Goal: Task Accomplishment & Management: Use online tool/utility

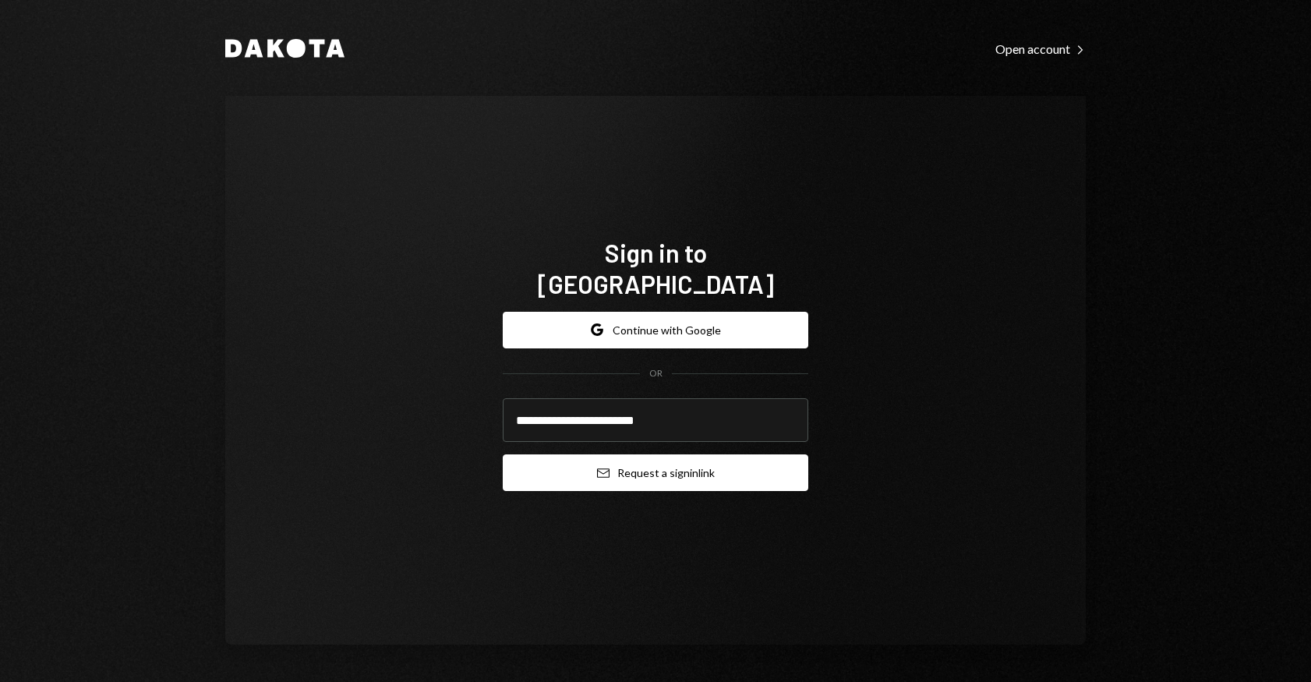
type input "**********"
click at [667, 460] on button "Email Request a sign in link" at bounding box center [656, 472] width 306 height 37
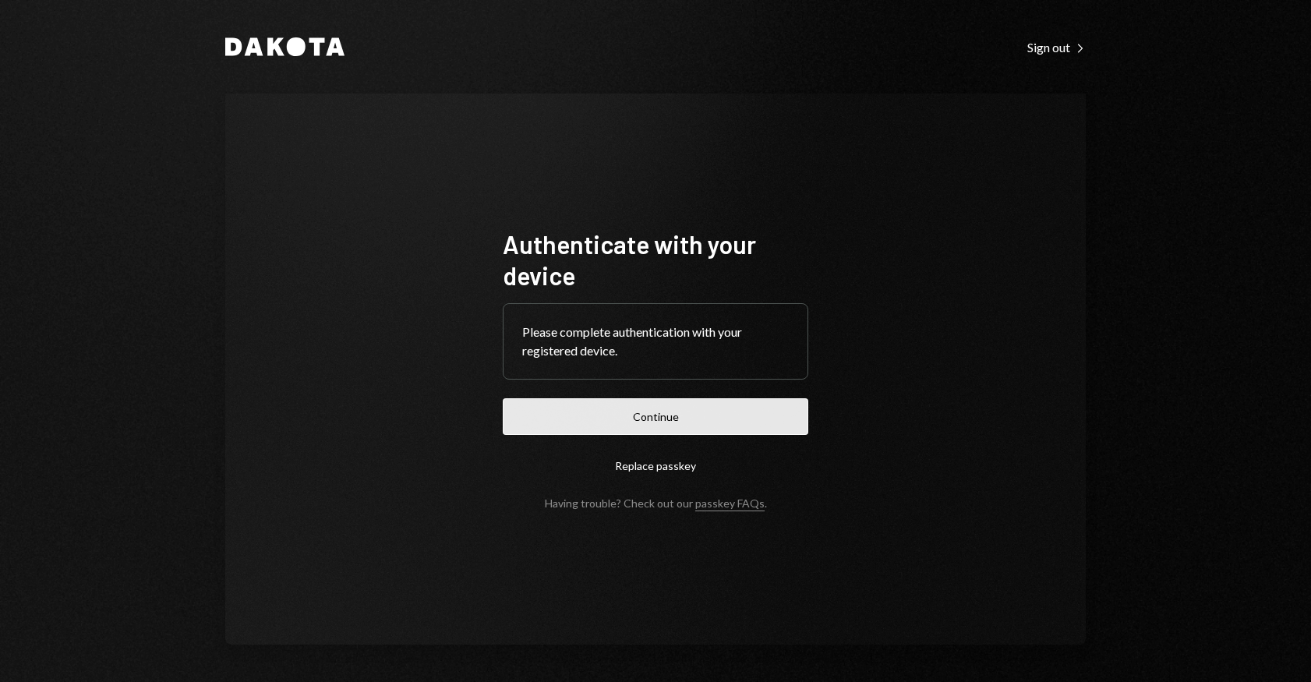
click at [709, 420] on button "Continue" at bounding box center [656, 416] width 306 height 37
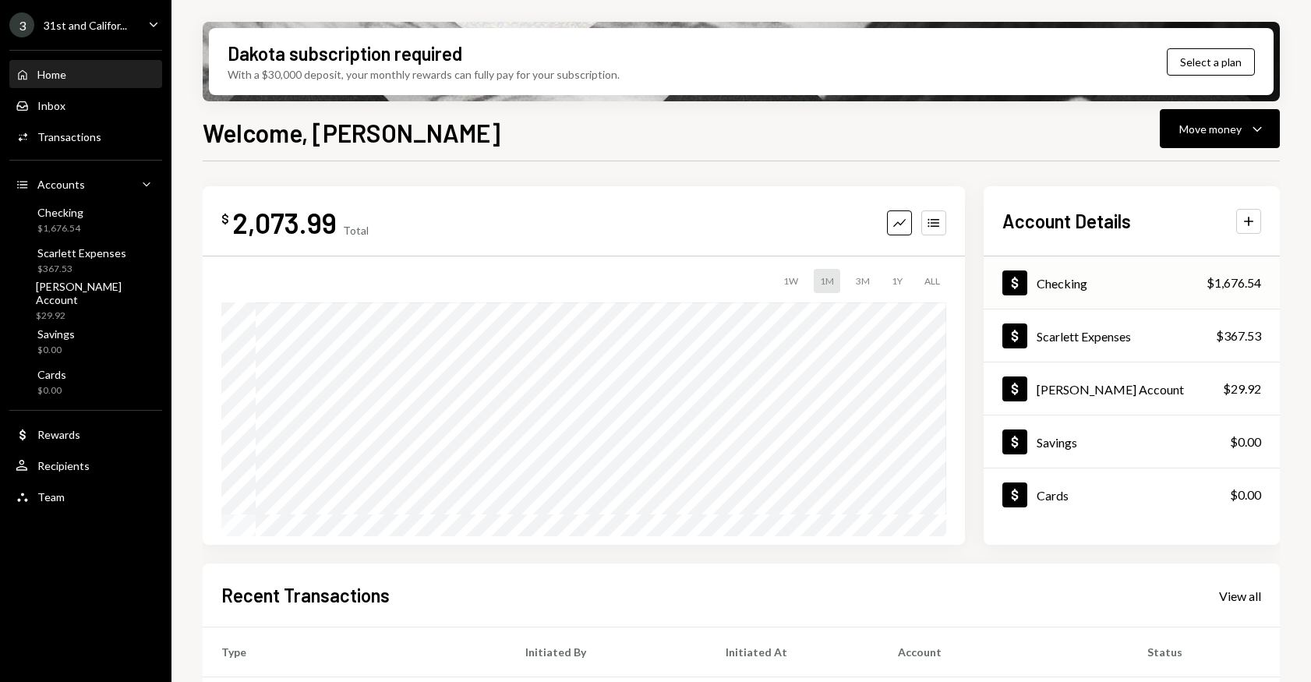
click at [1087, 285] on div "Checking" at bounding box center [1062, 283] width 51 height 15
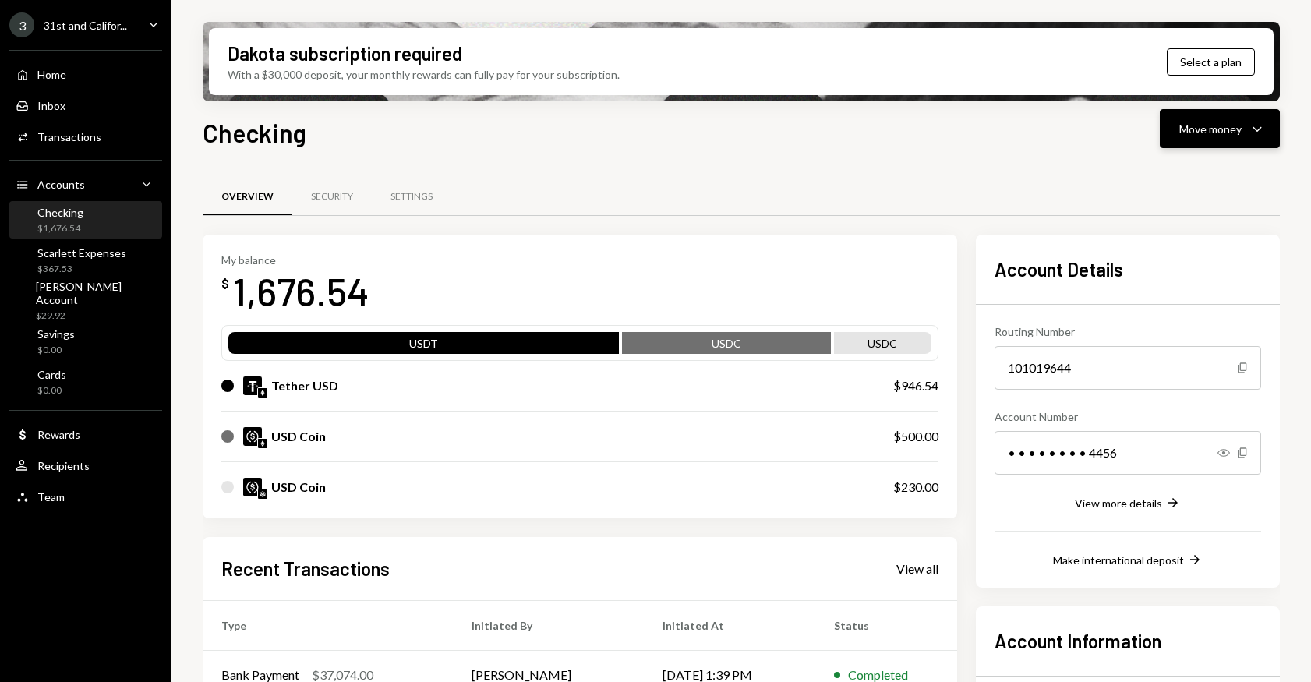
click at [1248, 129] on icon "Caret Down" at bounding box center [1257, 128] width 19 height 19
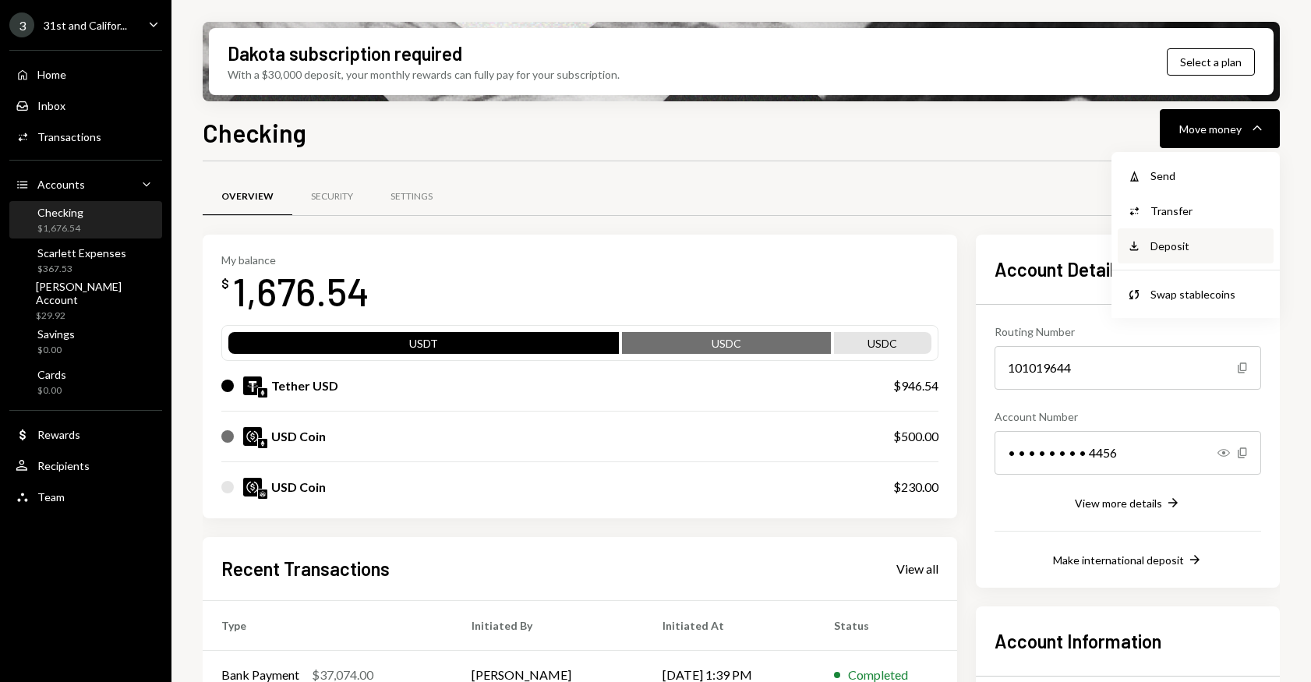
click at [1187, 246] on div "Deposit" at bounding box center [1208, 246] width 114 height 16
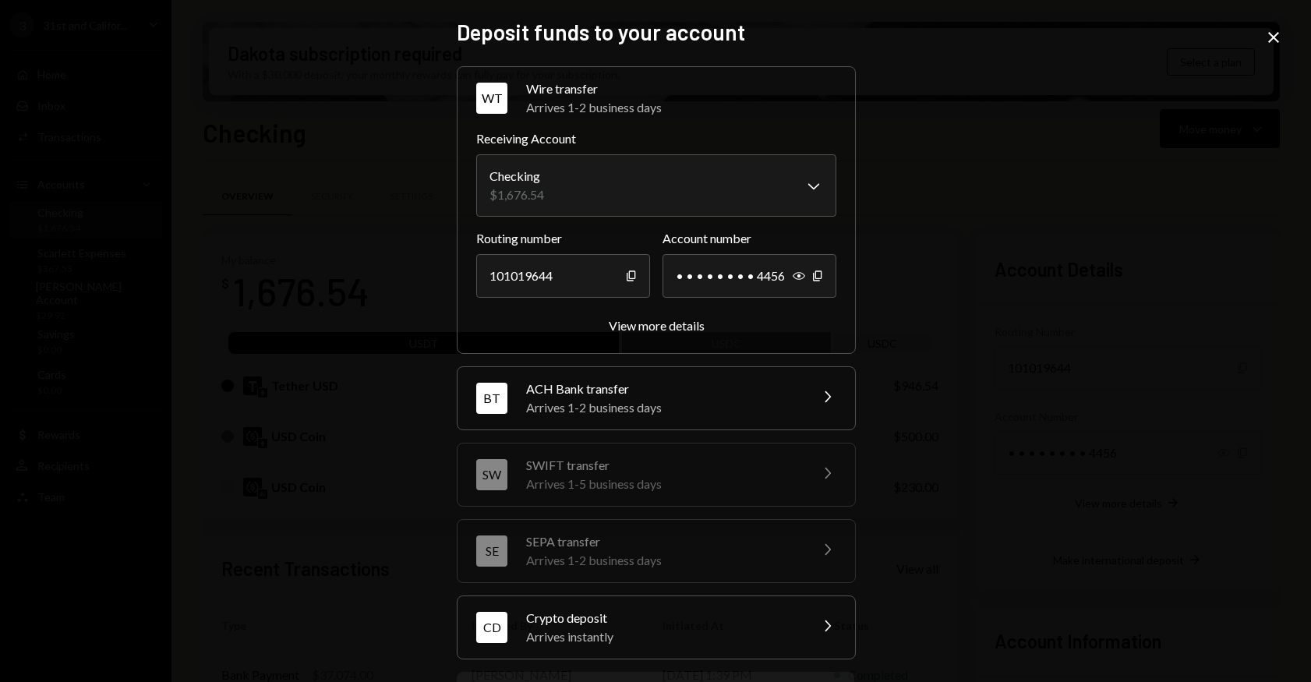
scroll to position [77, 0]
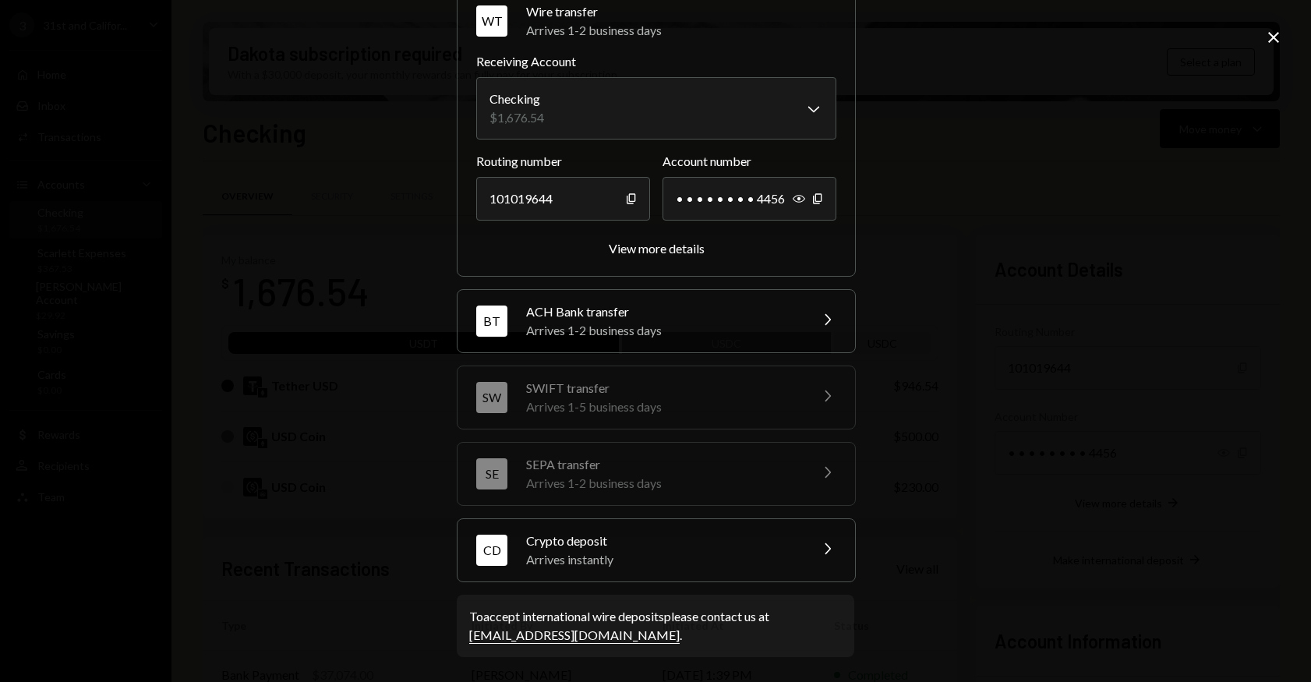
click at [790, 536] on div "Crypto deposit" at bounding box center [662, 541] width 273 height 19
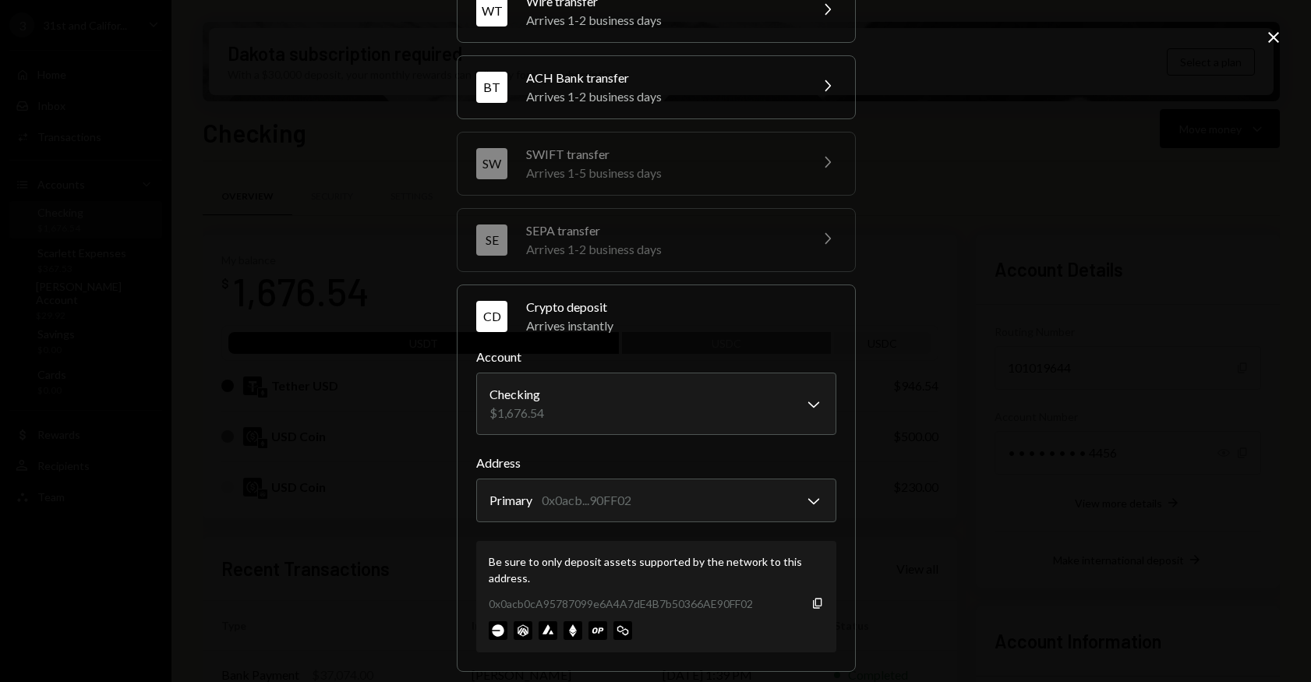
scroll to position [176, 0]
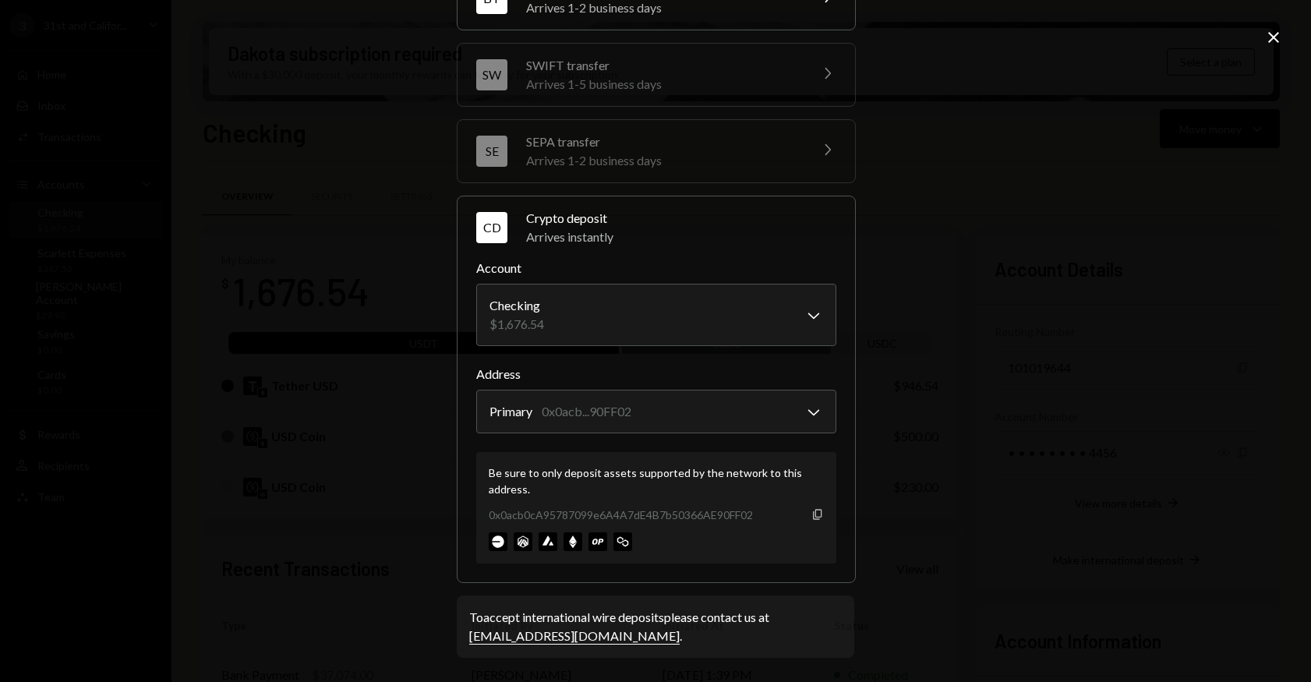
click at [814, 517] on icon "button" at bounding box center [817, 514] width 9 height 10
click at [714, 209] on div "Crypto deposit" at bounding box center [681, 218] width 310 height 19
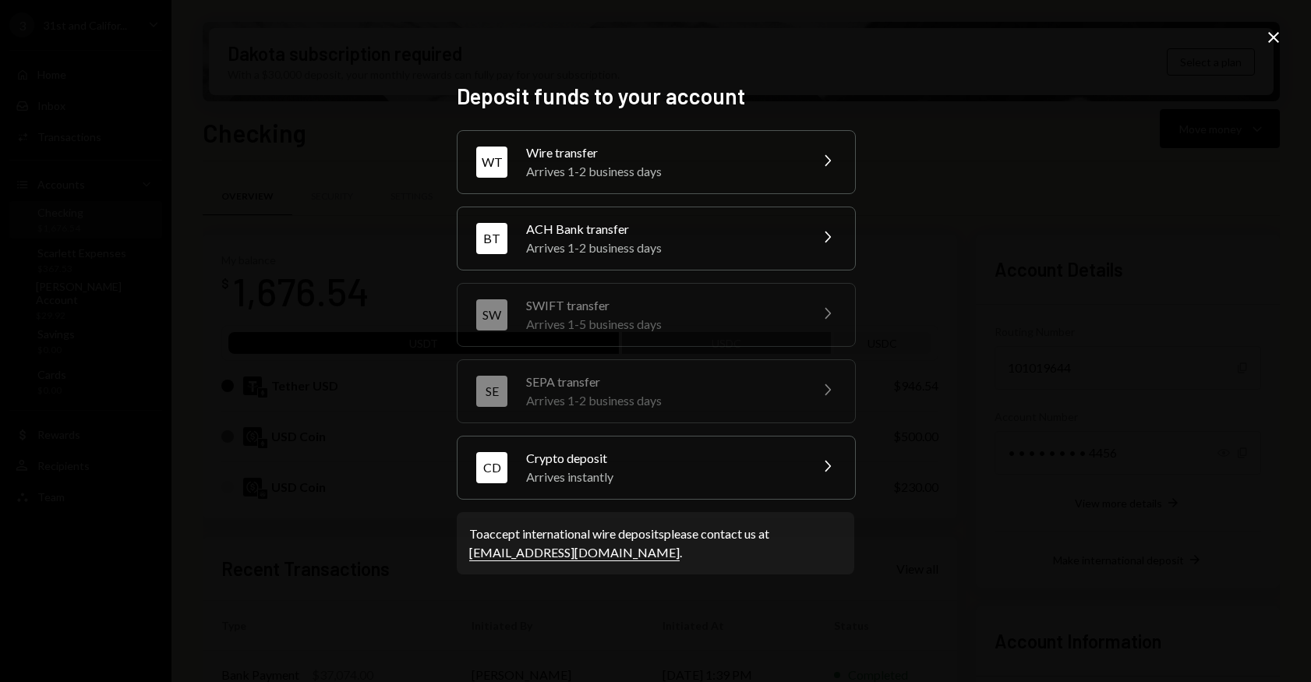
click at [645, 469] on div "Arrives instantly" at bounding box center [662, 477] width 273 height 19
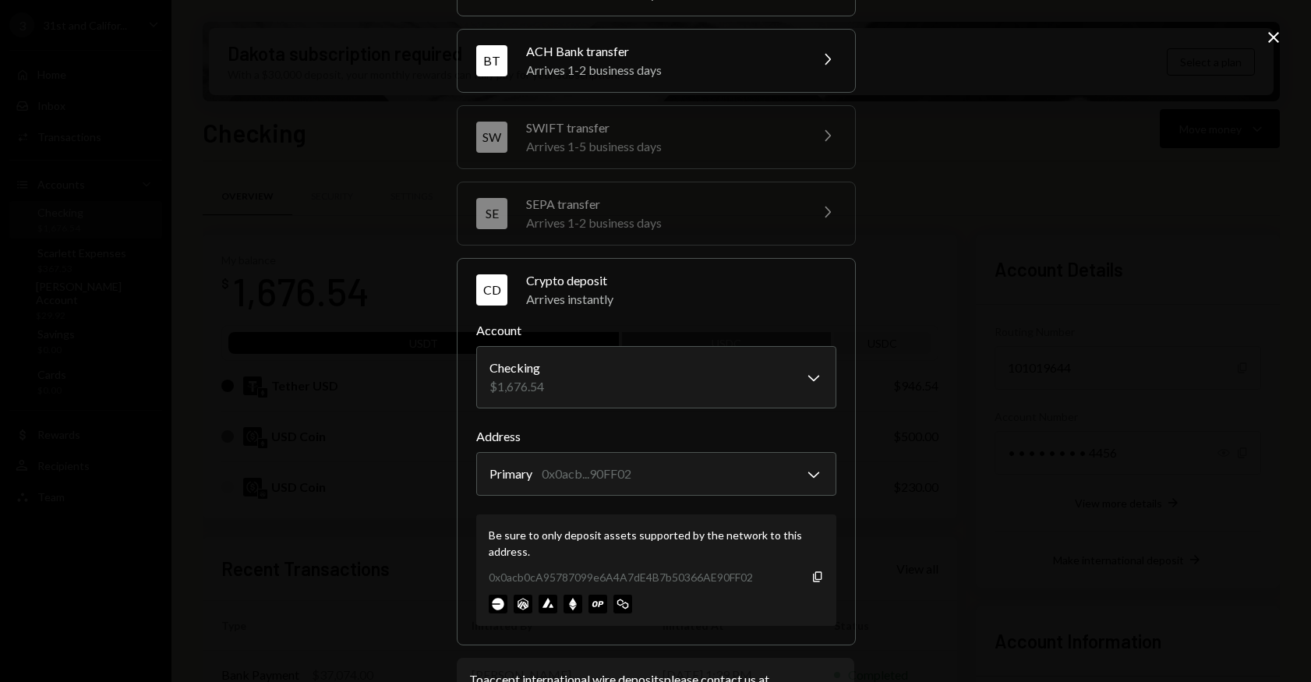
scroll to position [118, 0]
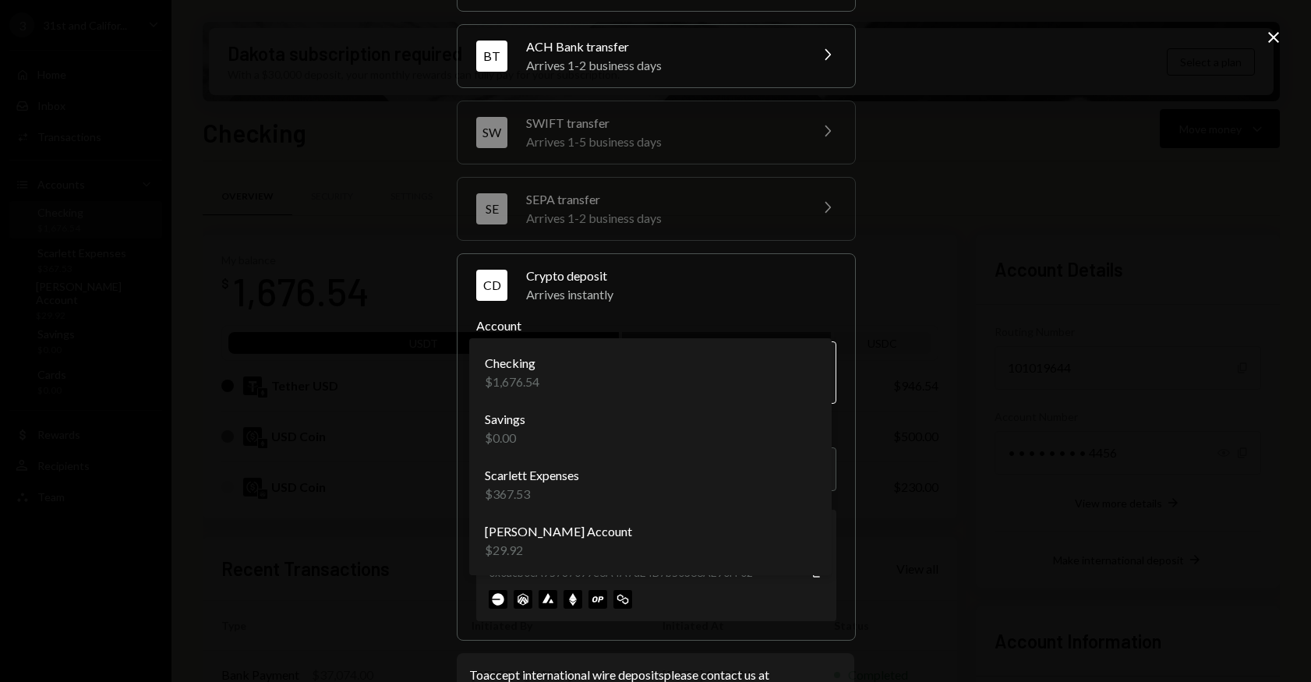
click at [775, 384] on body "3 31st and Califor... Caret Down Home Home Inbox Inbox Activities Transactions …" at bounding box center [655, 341] width 1311 height 682
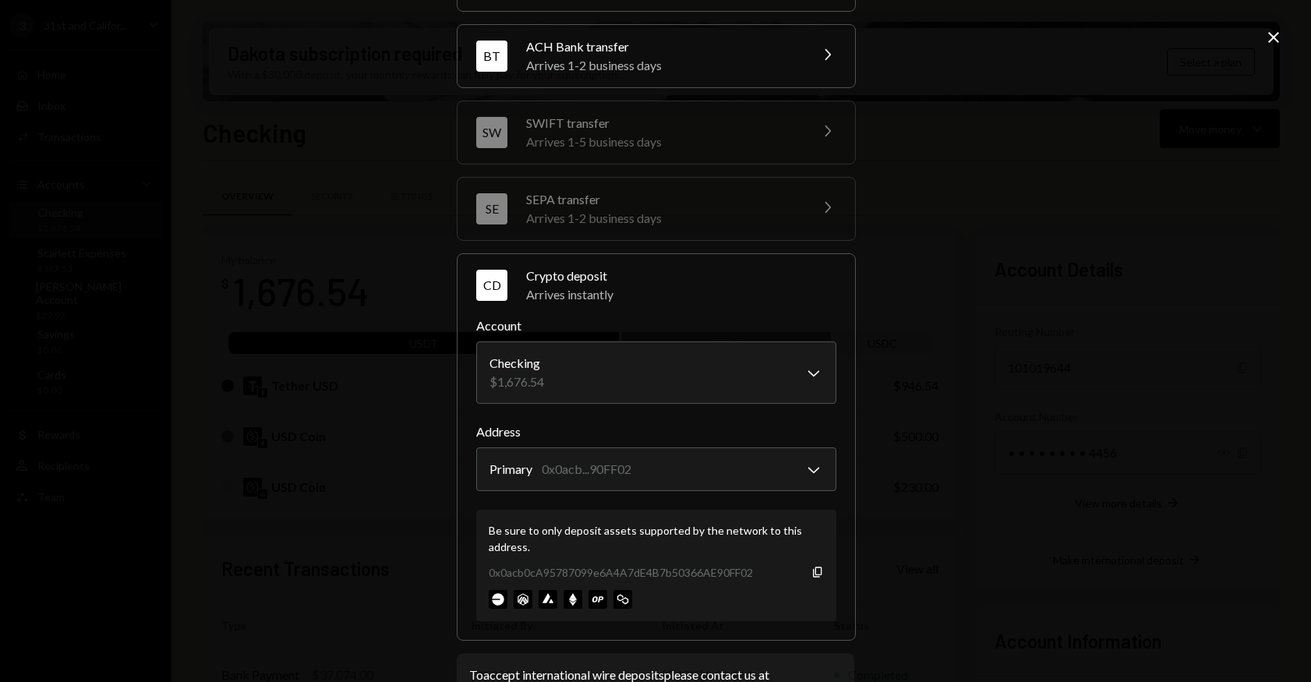
click at [1012, 371] on div "**********" at bounding box center [655, 341] width 1311 height 682
drag, startPoint x: 138, startPoint y: 354, endPoint x: 390, endPoint y: 274, distance: 264.3
click at [139, 354] on div "**********" at bounding box center [655, 341] width 1311 height 682
click at [1272, 31] on icon "Close" at bounding box center [1273, 37] width 19 height 19
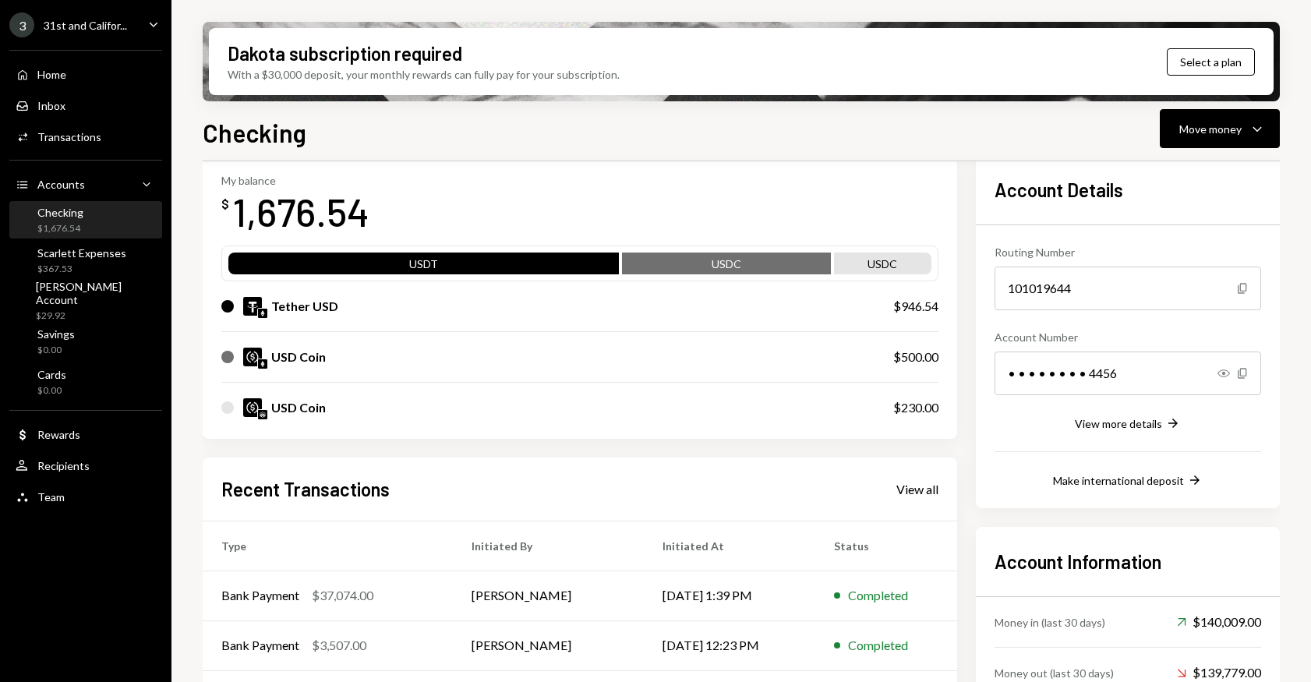
scroll to position [83, 0]
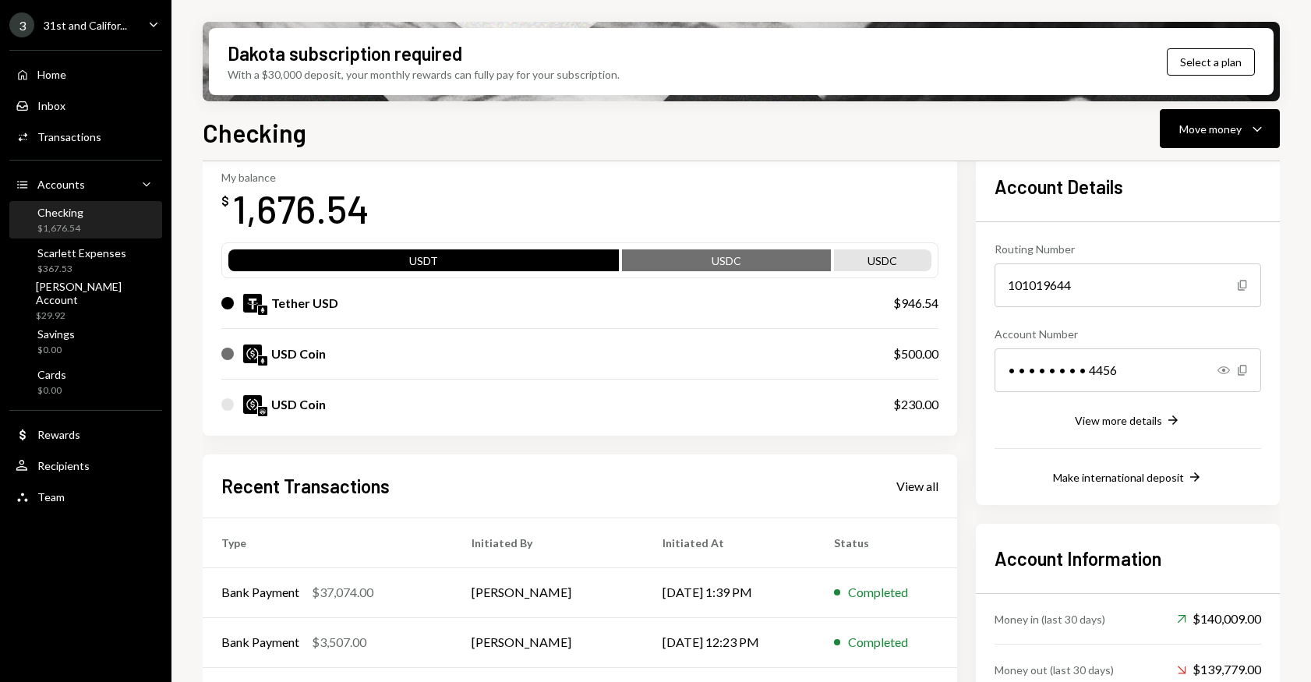
click at [375, 370] on div "USD Coin $500.00" at bounding box center [579, 354] width 717 height 50
click at [369, 359] on div "USD Coin" at bounding box center [541, 354] width 641 height 19
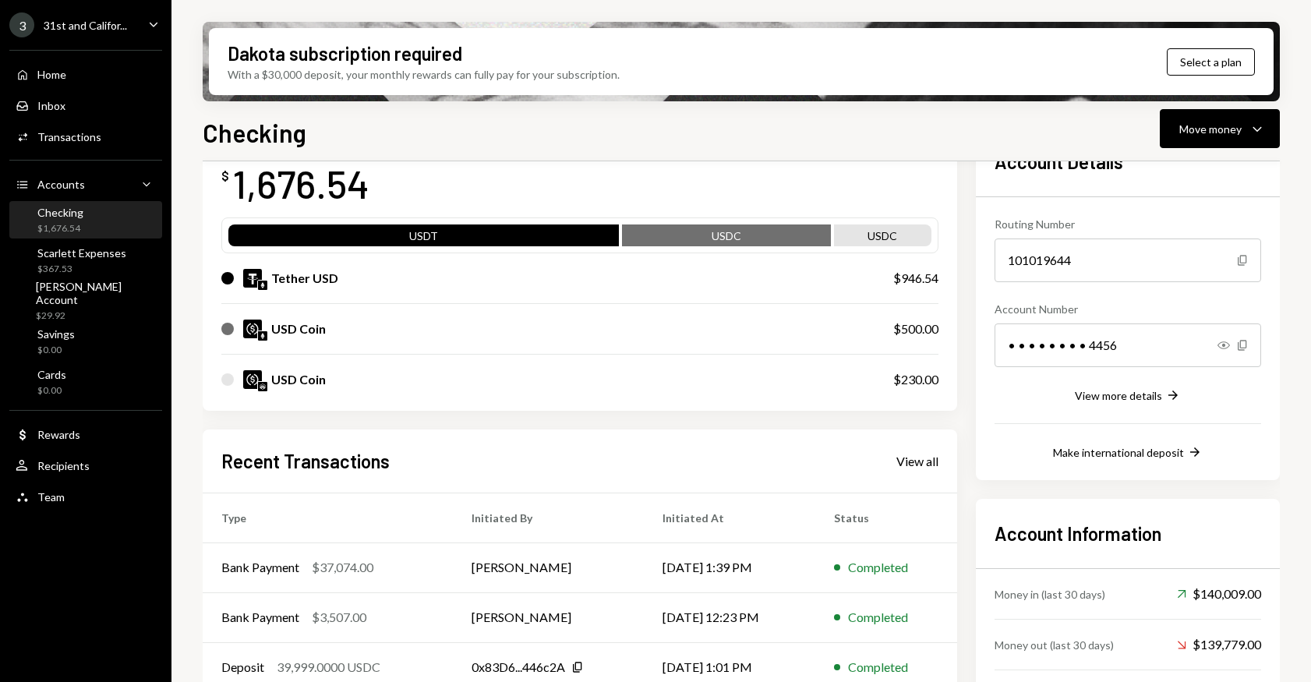
scroll to position [105, 0]
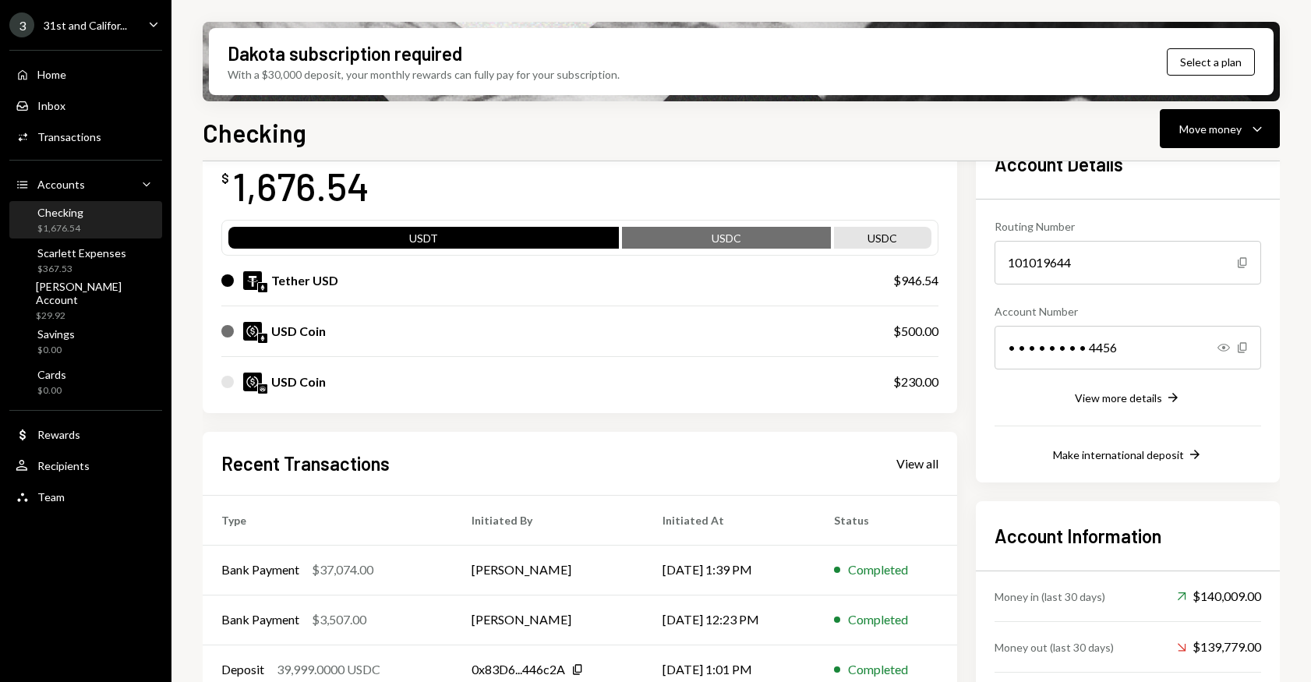
drag, startPoint x: 1213, startPoint y: 130, endPoint x: 1207, endPoint y: 148, distance: 18.7
click at [1213, 130] on div "Move money" at bounding box center [1210, 129] width 62 height 16
click at [1194, 186] on div "Withdraw Send" at bounding box center [1196, 175] width 156 height 35
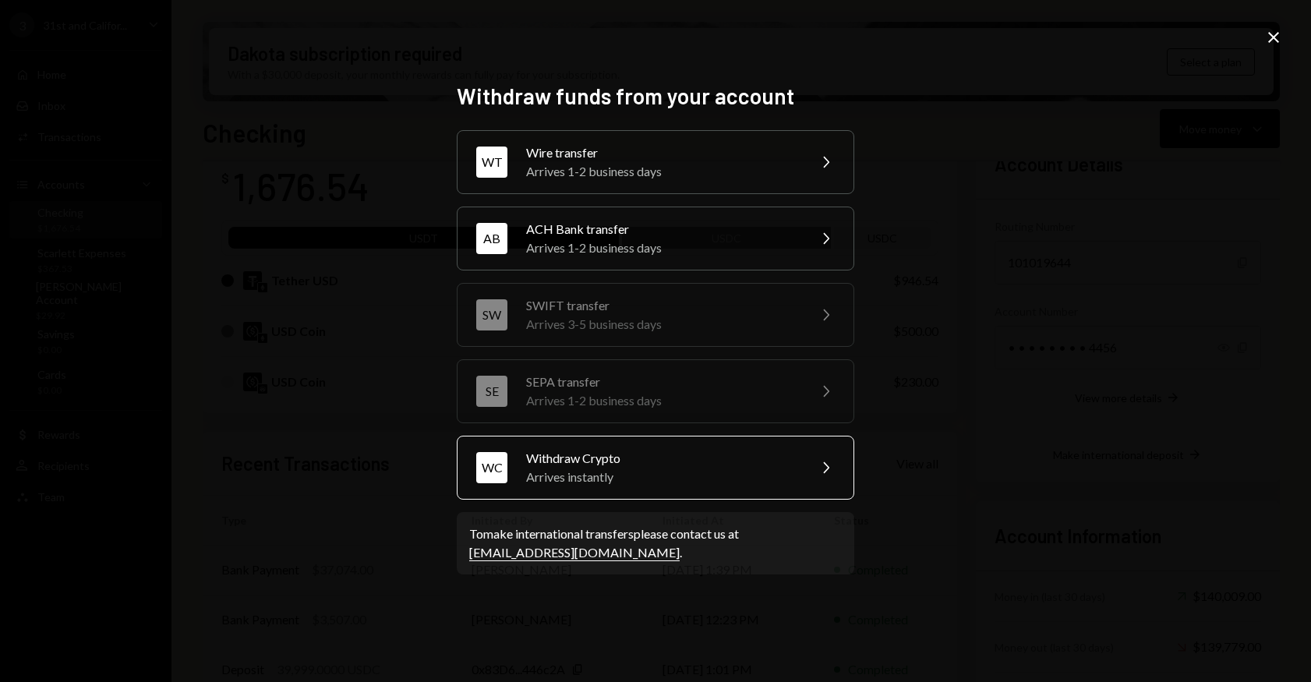
click at [799, 462] on div "WC Withdraw Crypto Arrives instantly Chevron Right" at bounding box center [656, 468] width 398 height 64
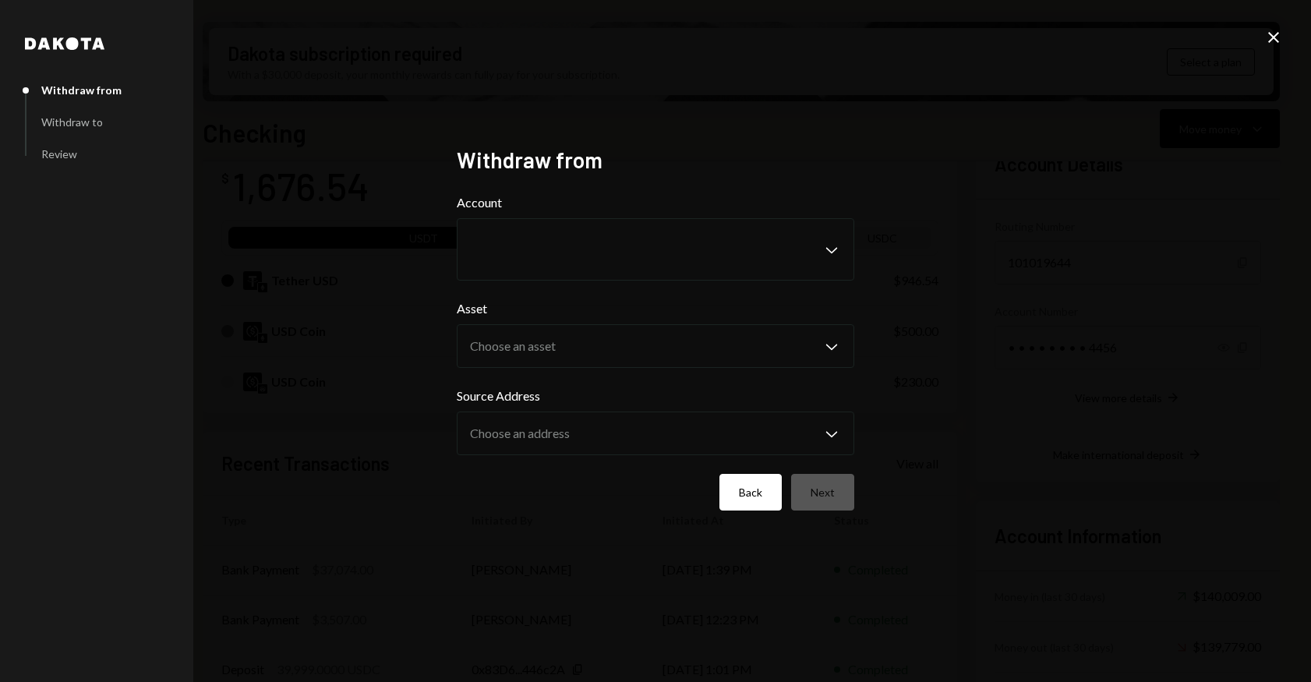
click at [733, 504] on button "Back" at bounding box center [750, 492] width 62 height 37
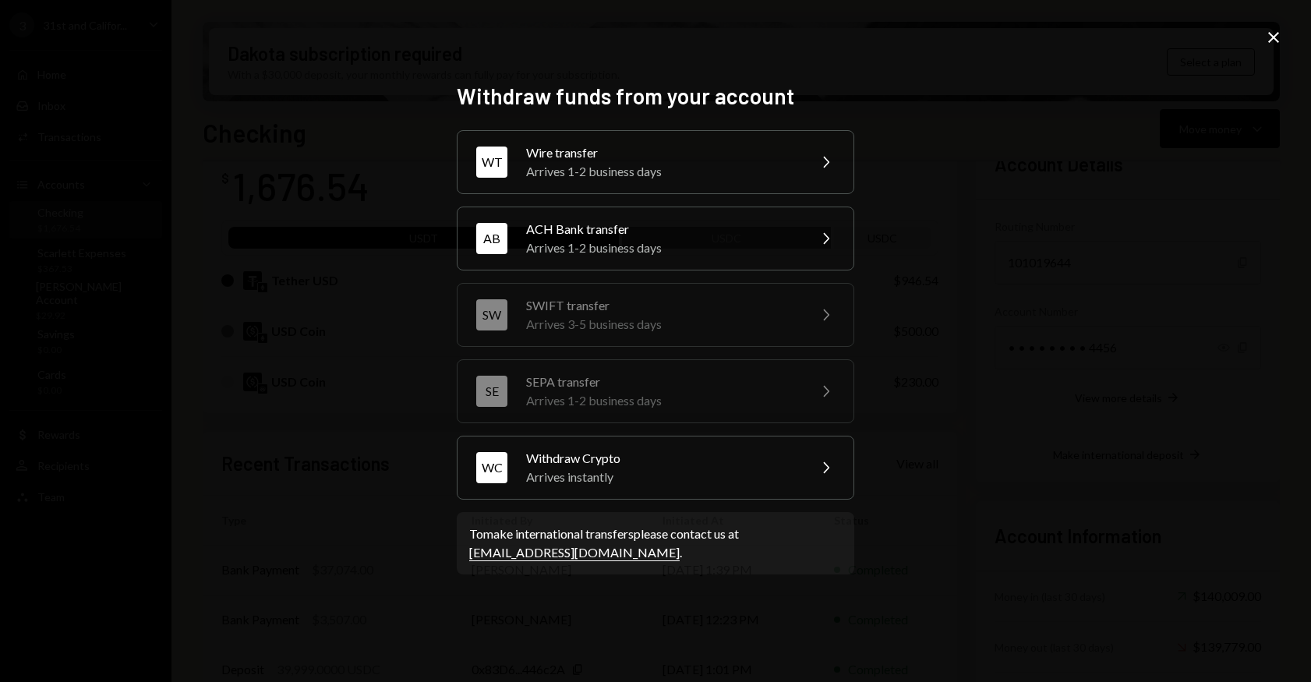
click at [1273, 40] on icon "Close" at bounding box center [1273, 37] width 19 height 19
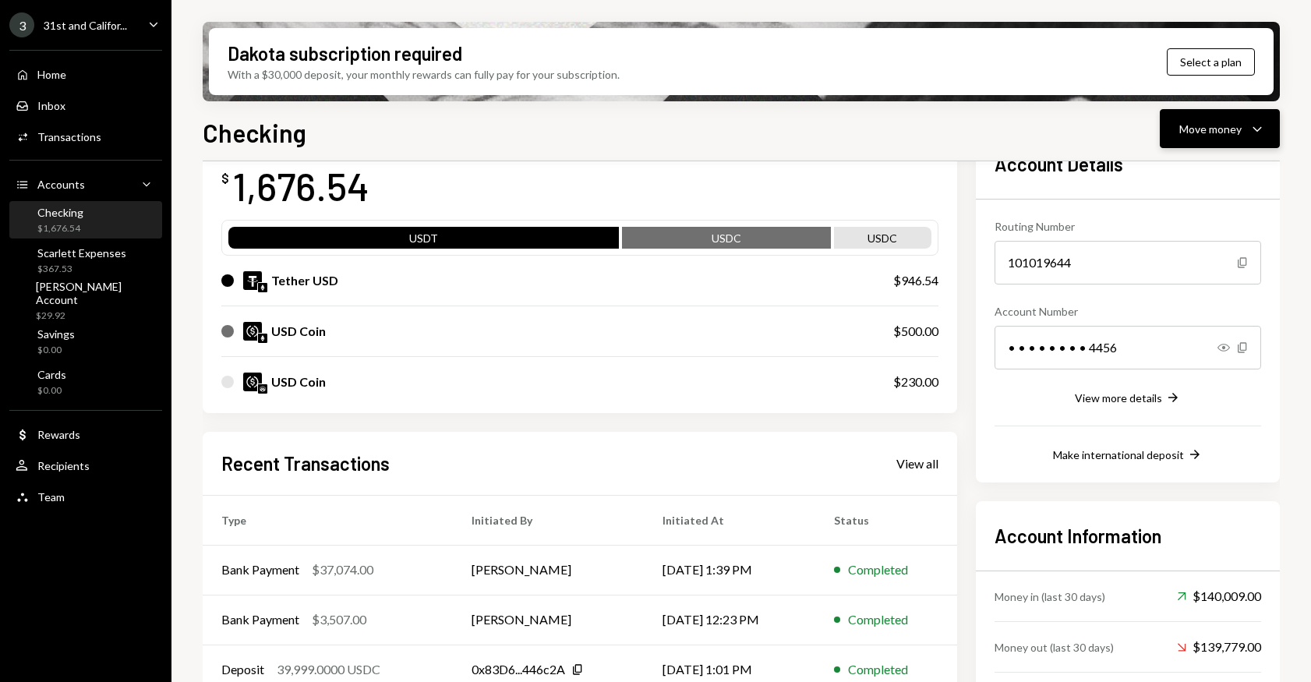
click at [1230, 129] on div "Move money" at bounding box center [1210, 129] width 62 height 16
click at [1182, 246] on div "Deposit" at bounding box center [1208, 246] width 114 height 16
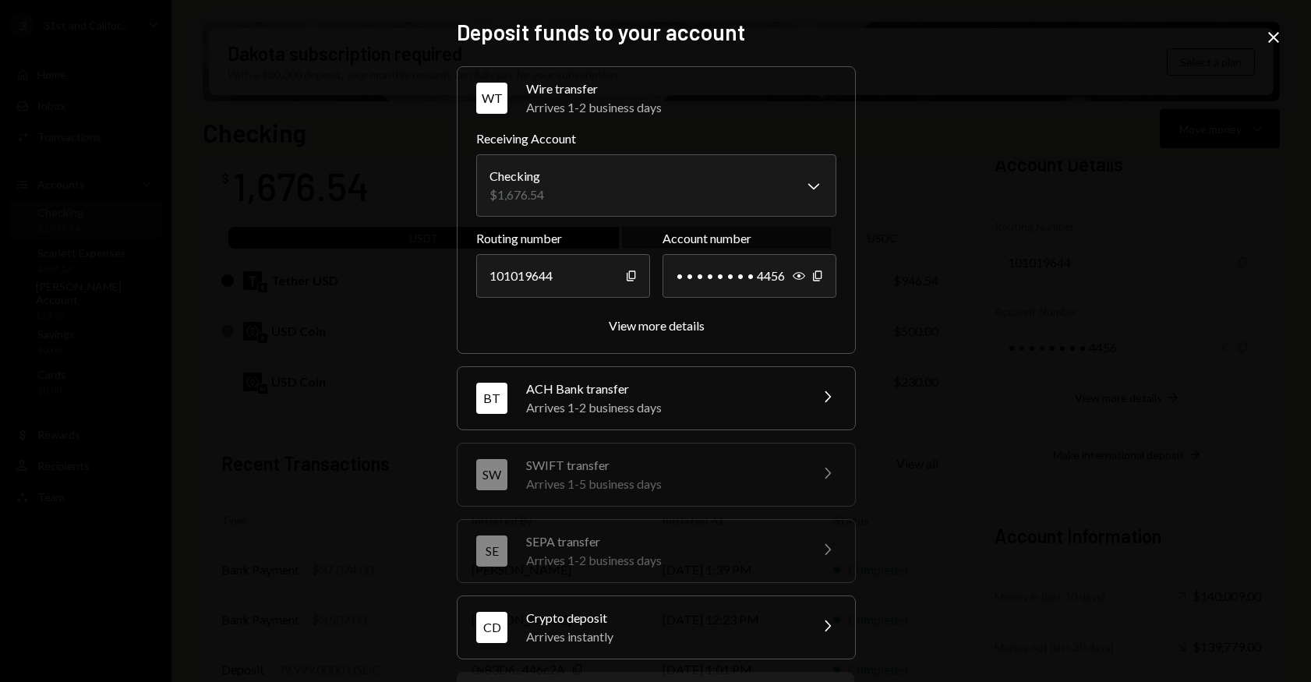
click at [791, 624] on div "Crypto deposit" at bounding box center [662, 618] width 273 height 19
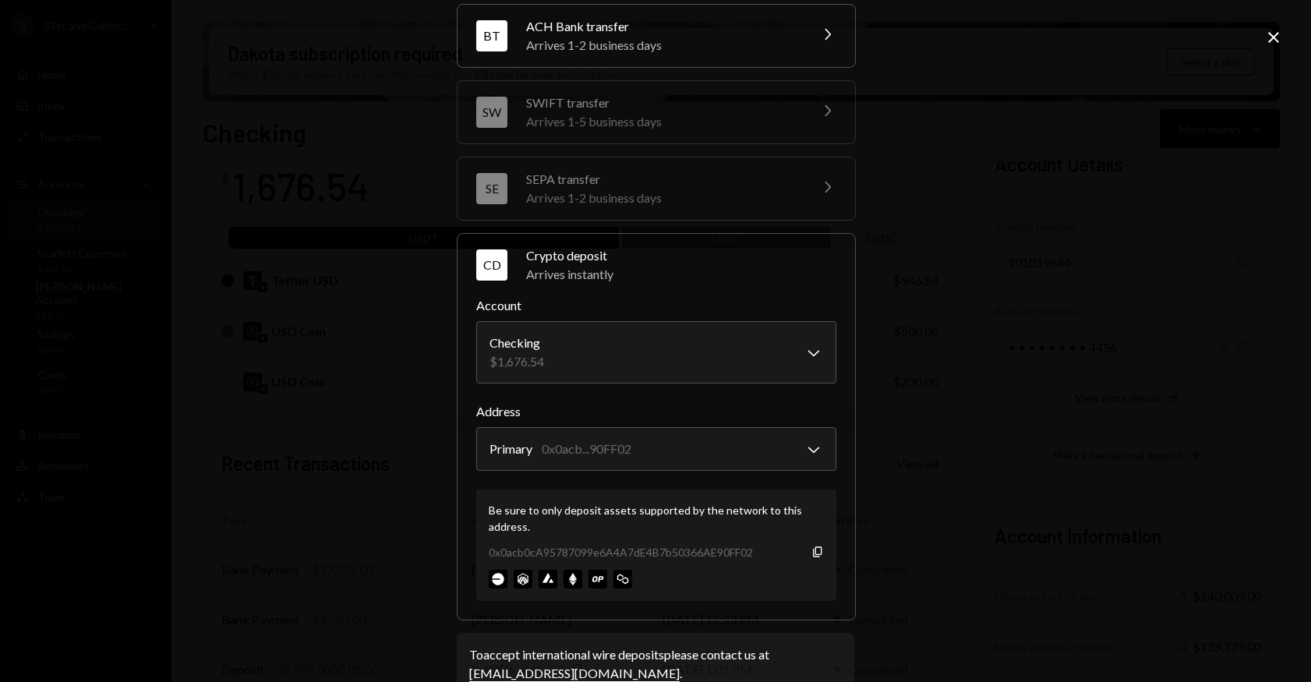
scroll to position [140, 0]
click at [814, 547] on icon "Copy" at bounding box center [817, 550] width 12 height 12
click at [1274, 36] on icon at bounding box center [1273, 37] width 11 height 11
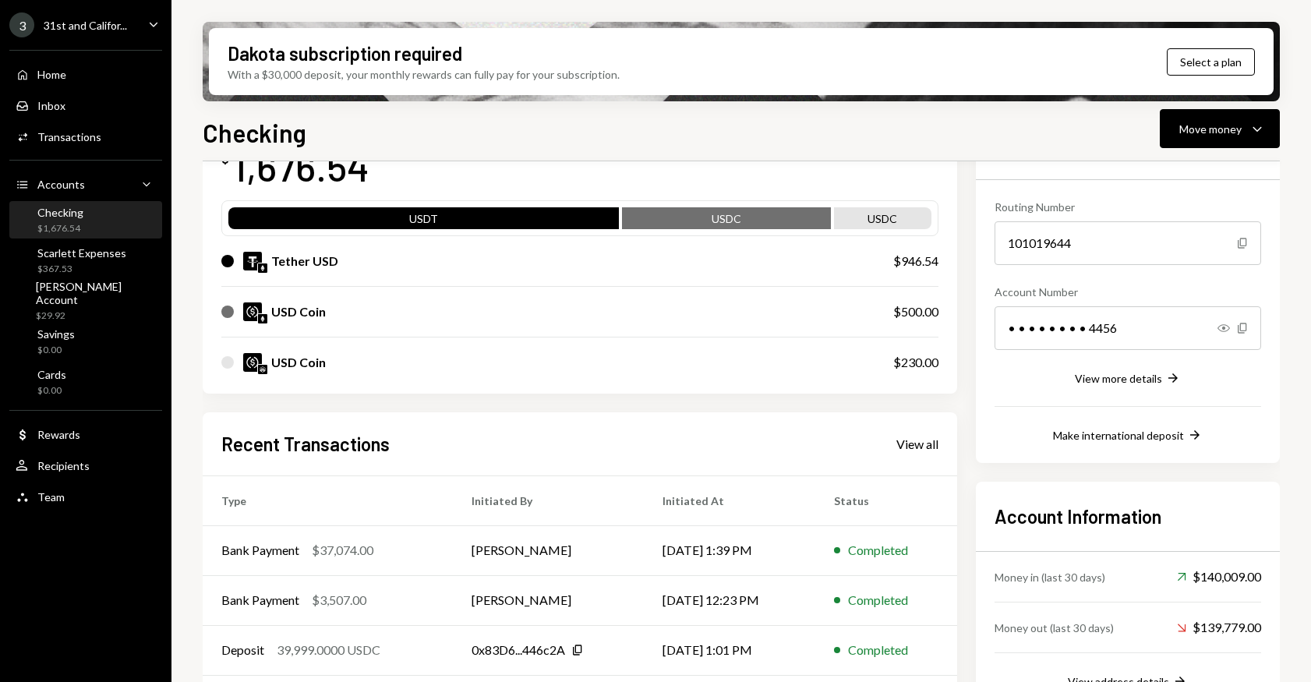
scroll to position [131, 0]
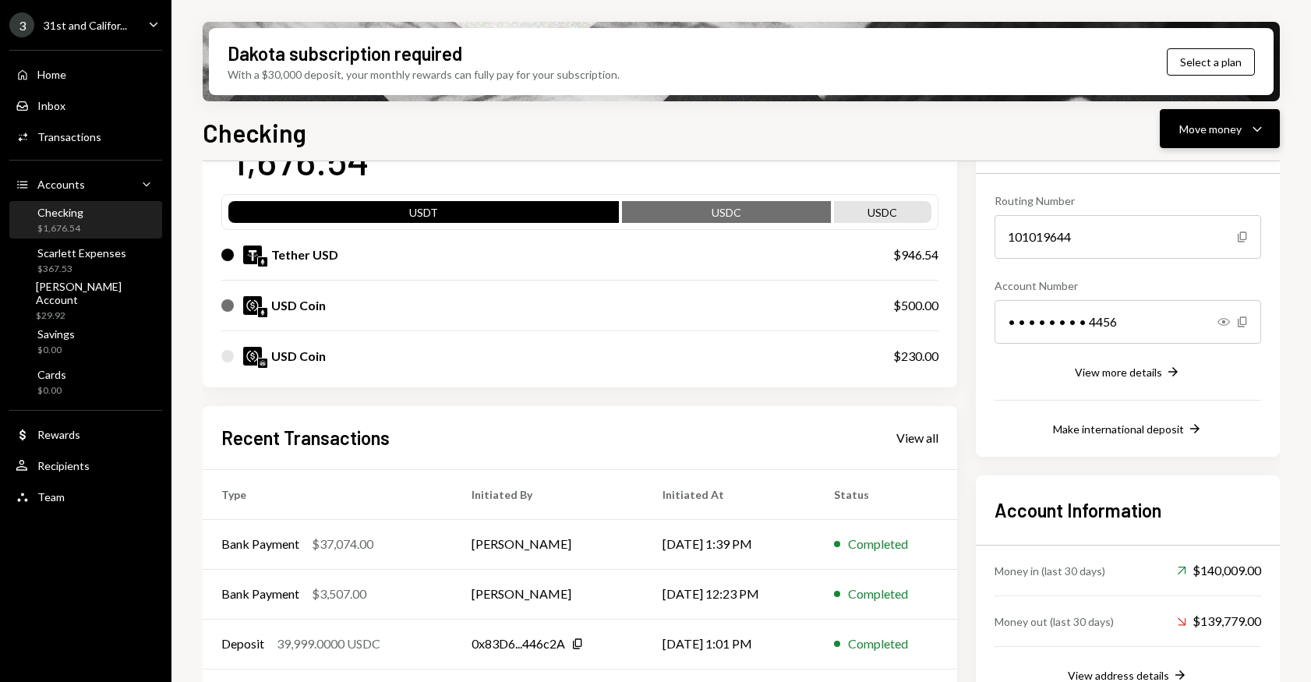
click at [1262, 123] on icon "Caret Down" at bounding box center [1257, 128] width 19 height 19
click at [1190, 287] on div "Swap stablecoins" at bounding box center [1208, 294] width 114 height 16
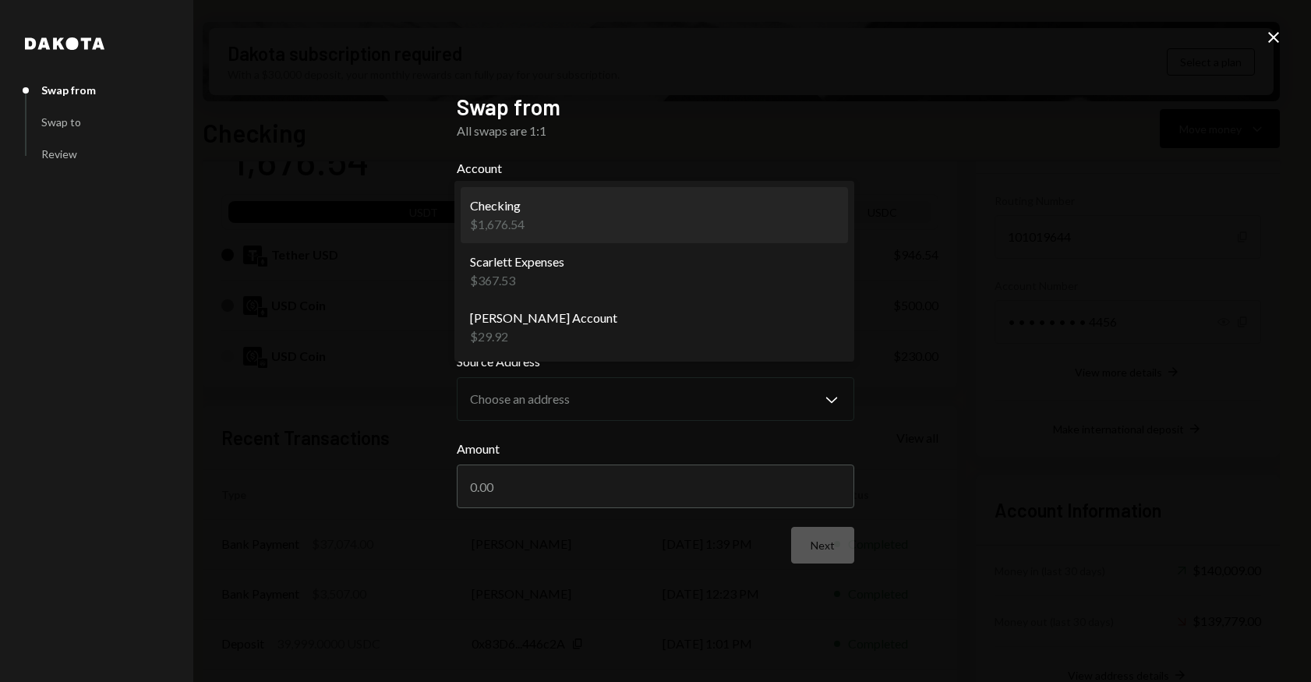
click at [615, 230] on body "3 31st and Califor... Caret Down Home Home Inbox Inbox Activities Transactions …" at bounding box center [655, 341] width 1311 height 682
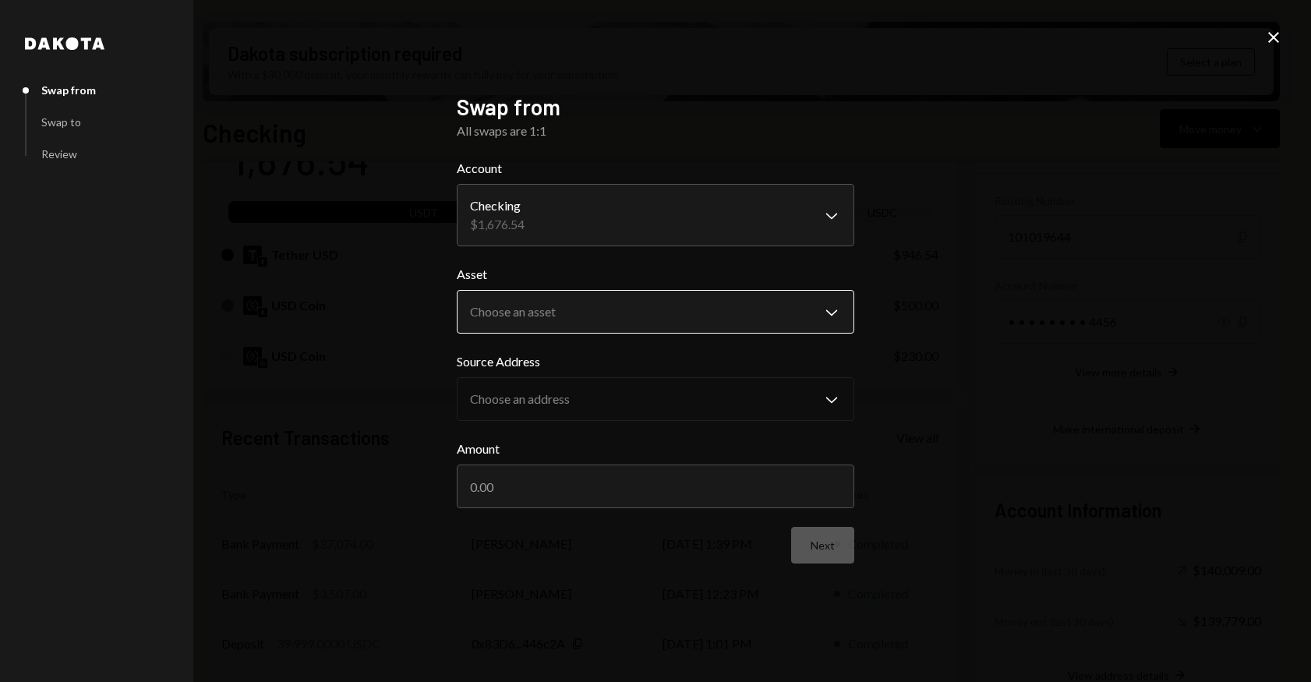
click at [601, 314] on body "3 31st and Califor... Caret Down Home Home Inbox Inbox Activities Transactions …" at bounding box center [655, 341] width 1311 height 682
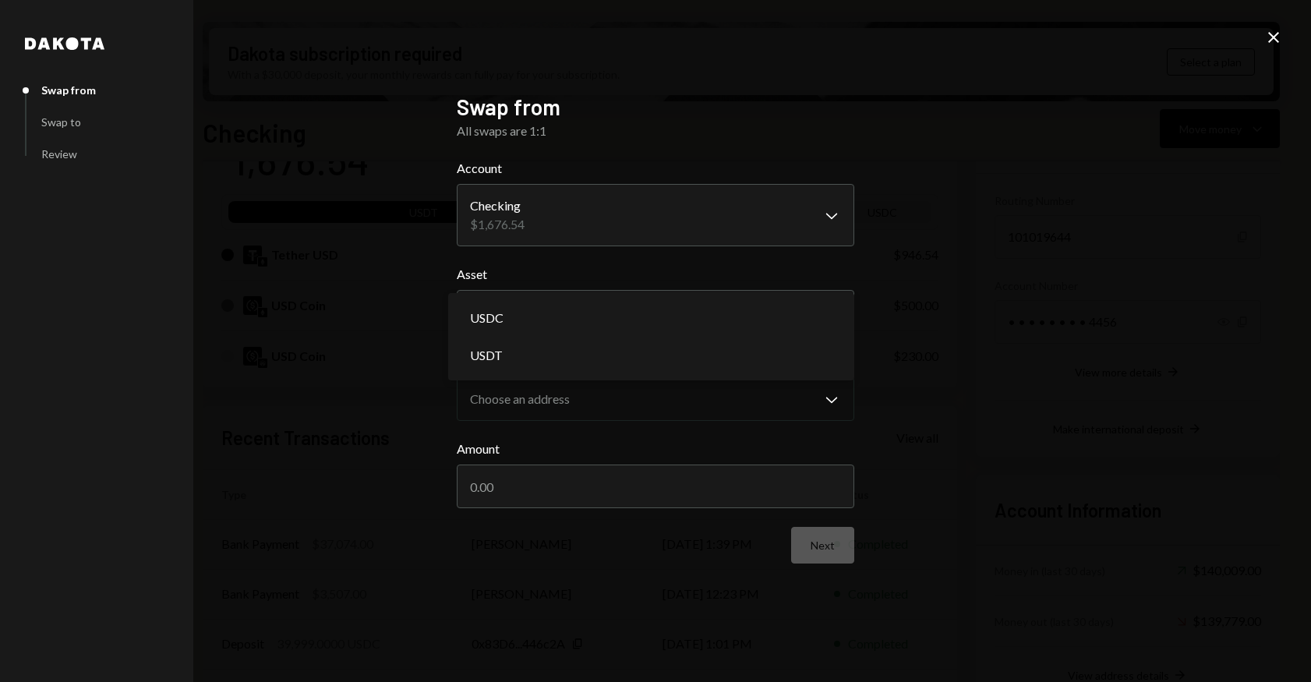
click at [942, 242] on div "**********" at bounding box center [655, 341] width 1311 height 682
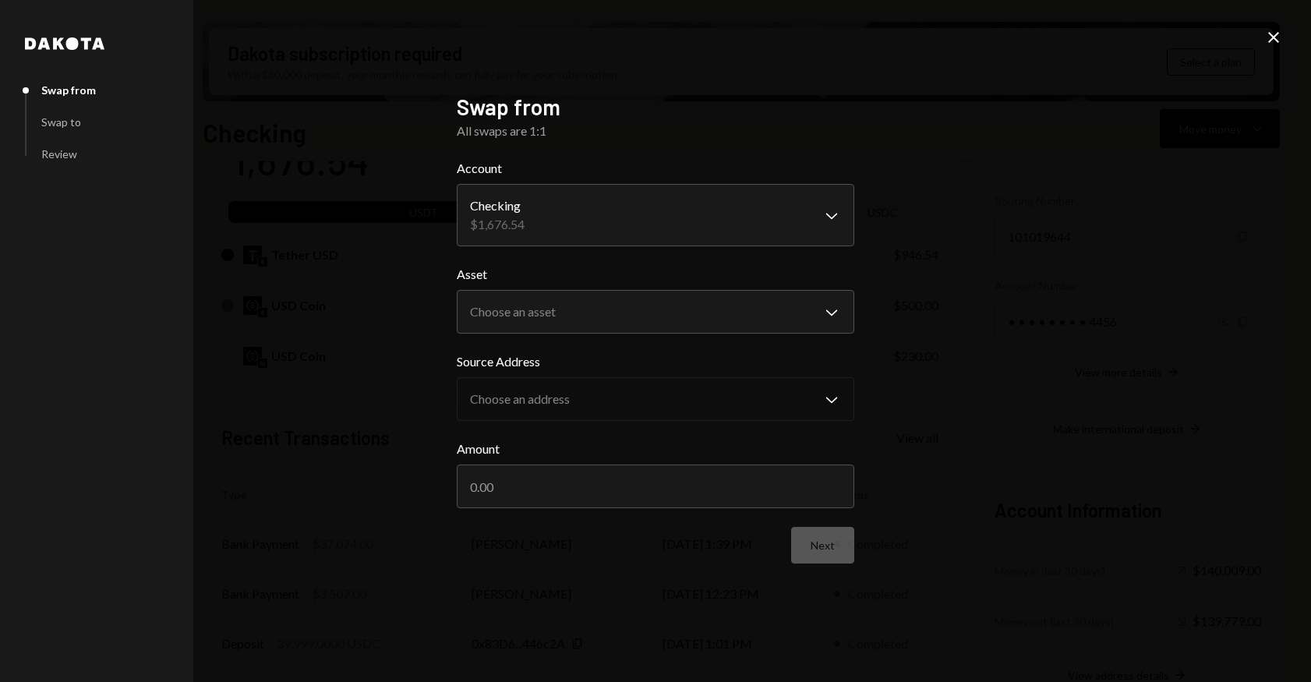
click at [1275, 36] on icon at bounding box center [1273, 37] width 11 height 11
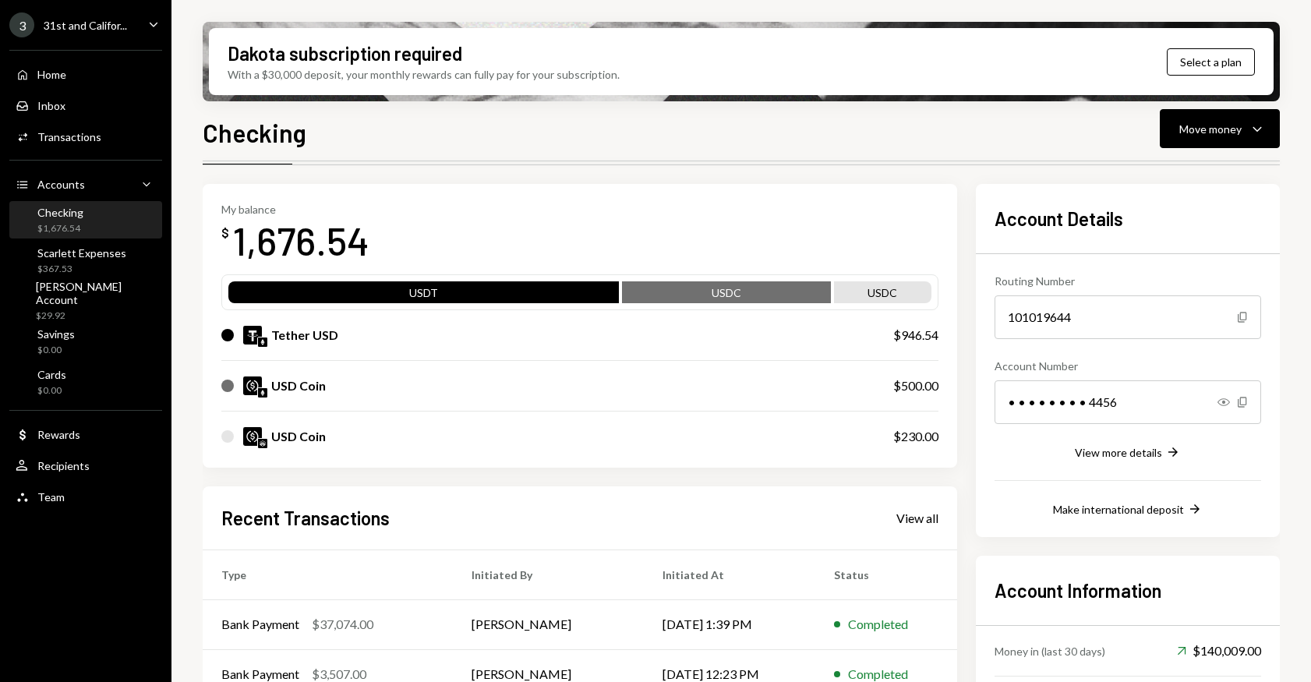
scroll to position [52, 0]
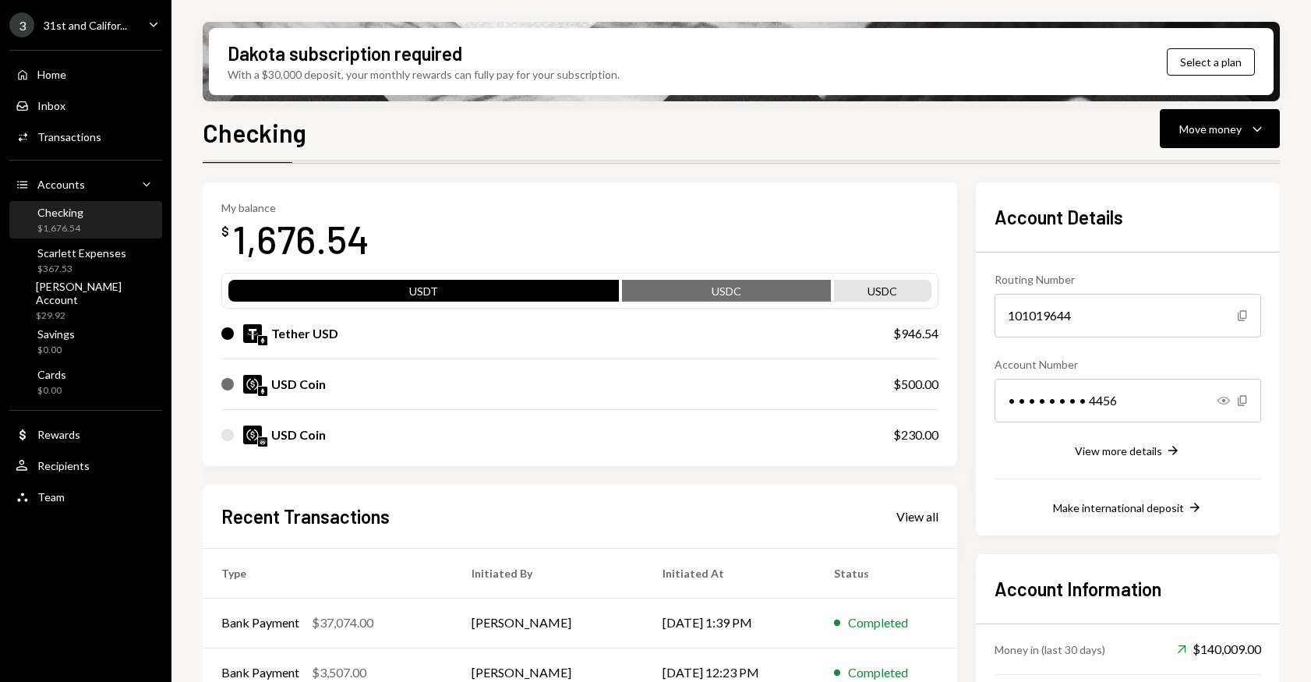
click at [1160, 304] on div "101019644" at bounding box center [1128, 316] width 267 height 44
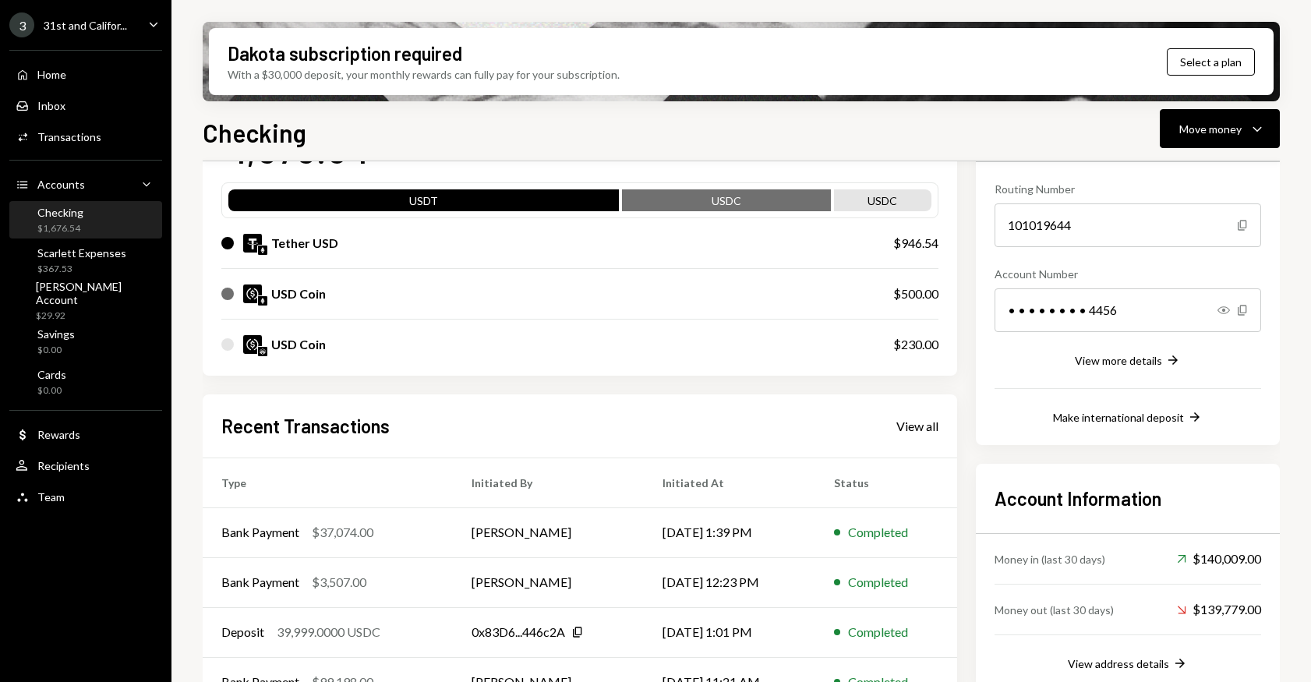
scroll to position [144, 0]
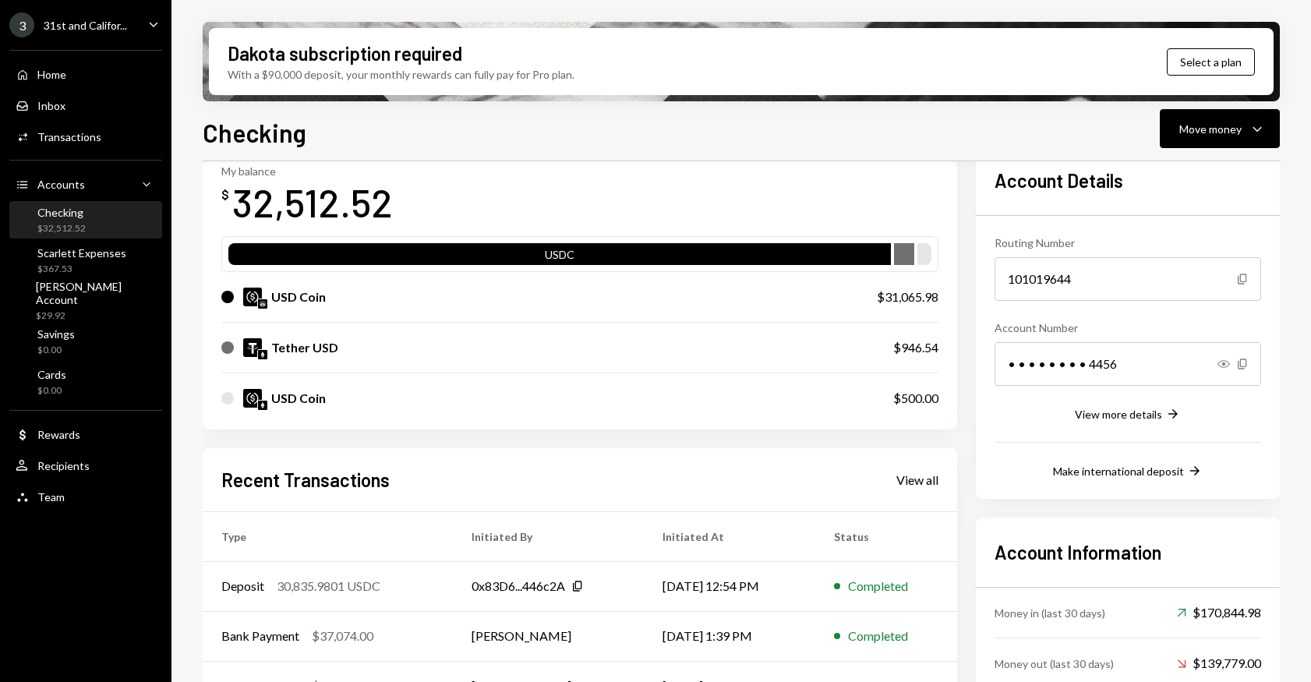
scroll to position [103, 0]
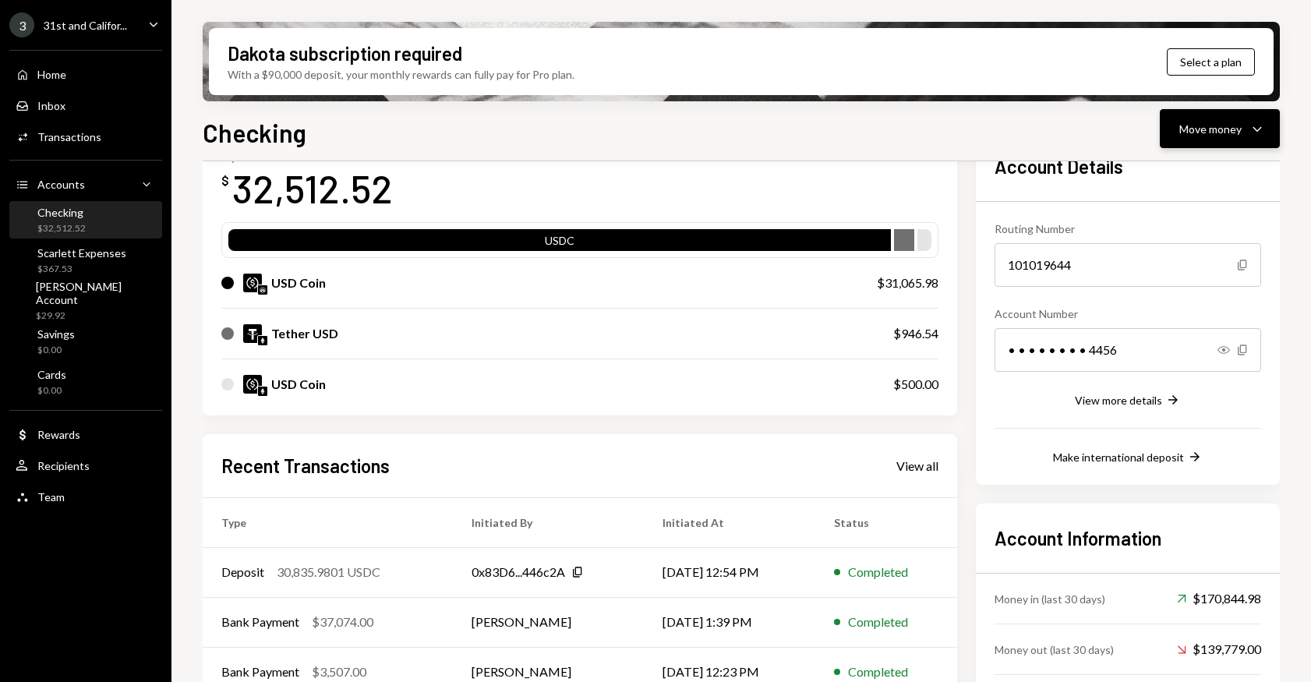
click at [1186, 126] on div "Move money" at bounding box center [1210, 129] width 62 height 16
click at [1165, 177] on div "Send" at bounding box center [1208, 176] width 114 height 16
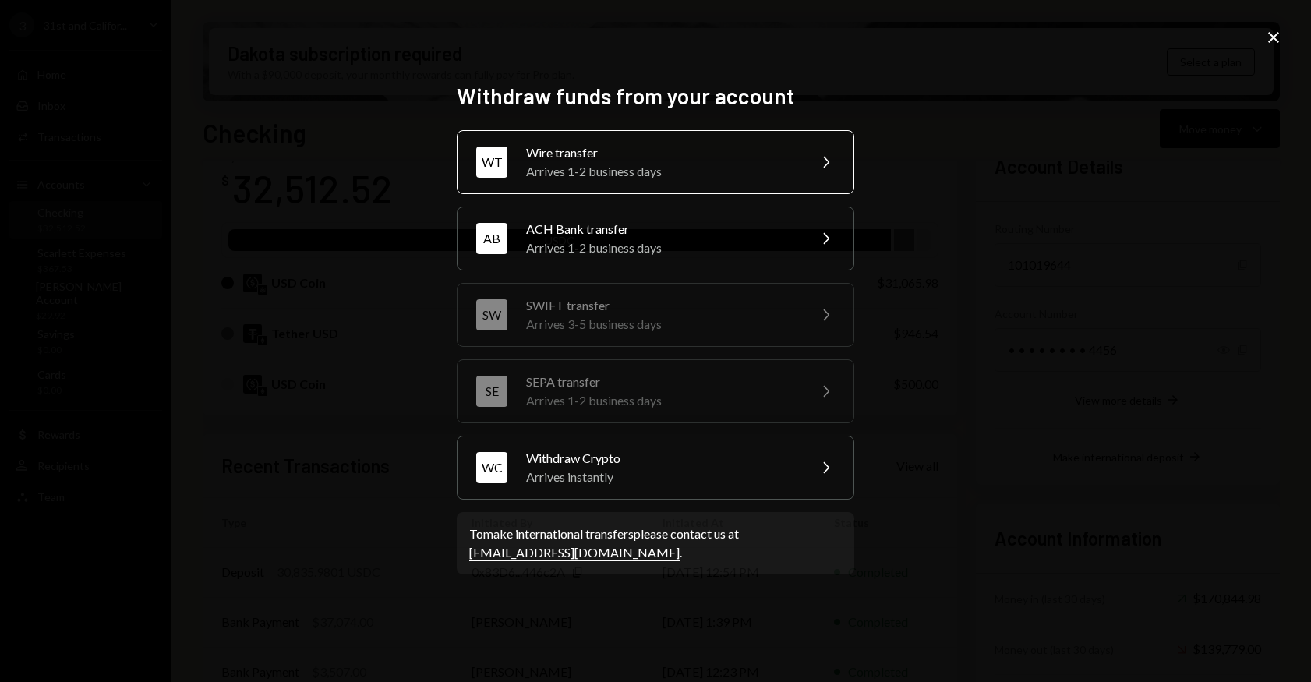
click at [768, 157] on div "Wire transfer" at bounding box center [661, 152] width 271 height 19
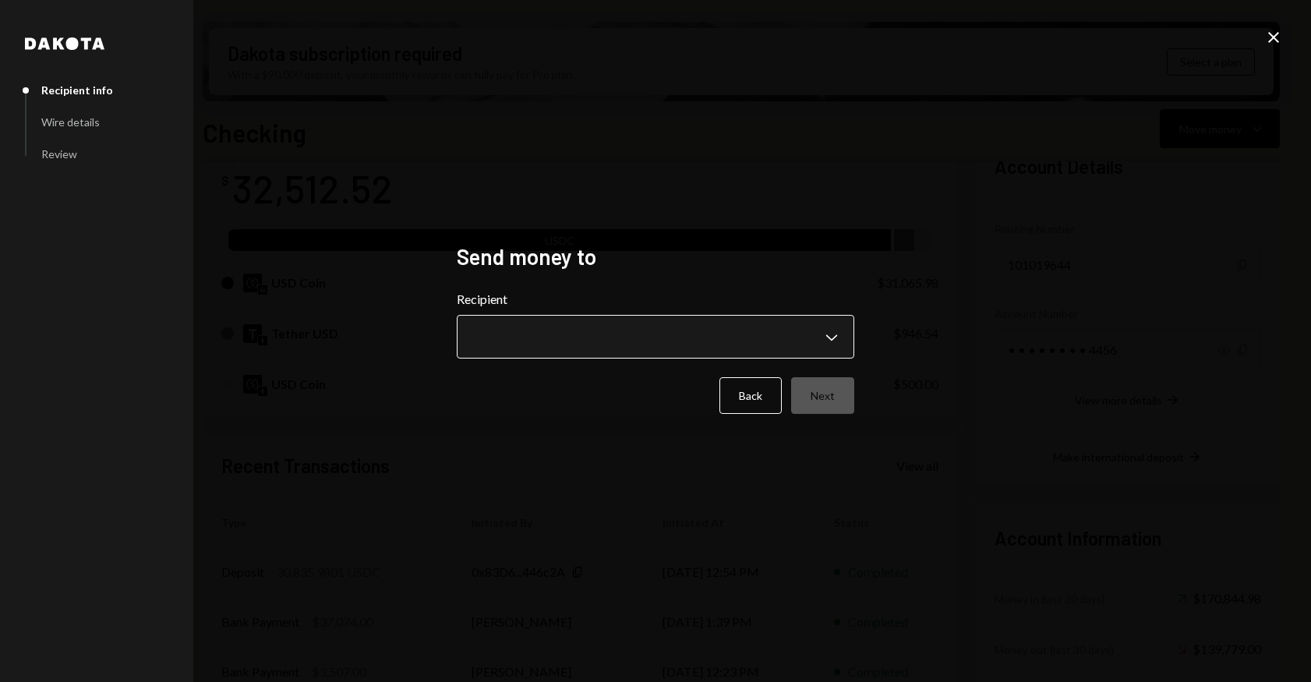
click at [790, 336] on body "3 31st and Califor... Caret Down Home Home Inbox Inbox Activities Transactions …" at bounding box center [655, 341] width 1311 height 682
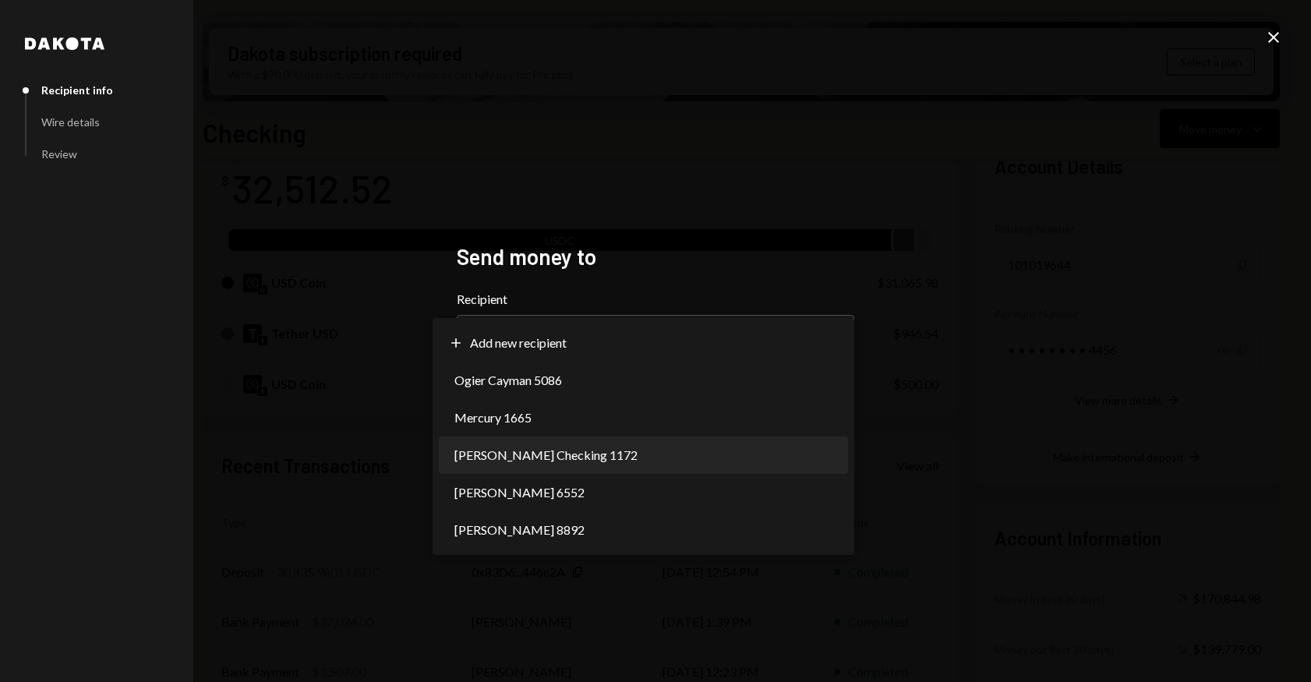
select select "**********"
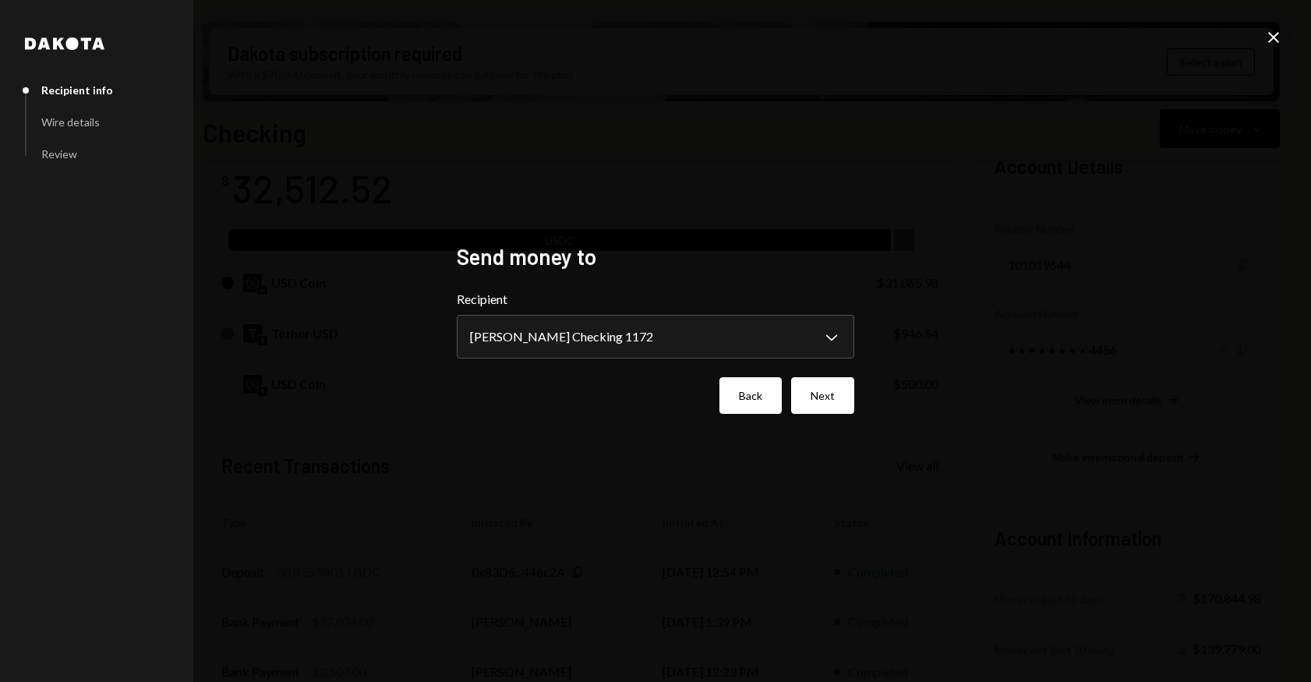
click at [746, 402] on button "Back" at bounding box center [750, 395] width 62 height 37
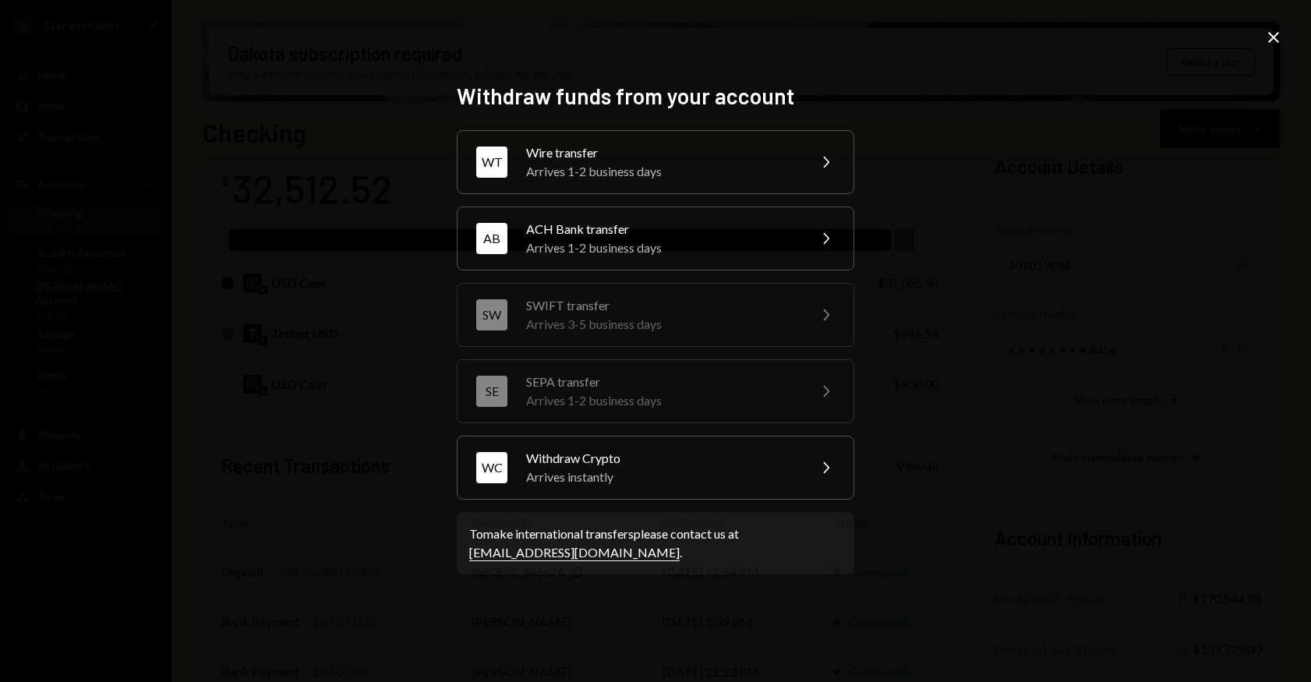
click at [744, 161] on div "Wire transfer" at bounding box center [661, 152] width 271 height 19
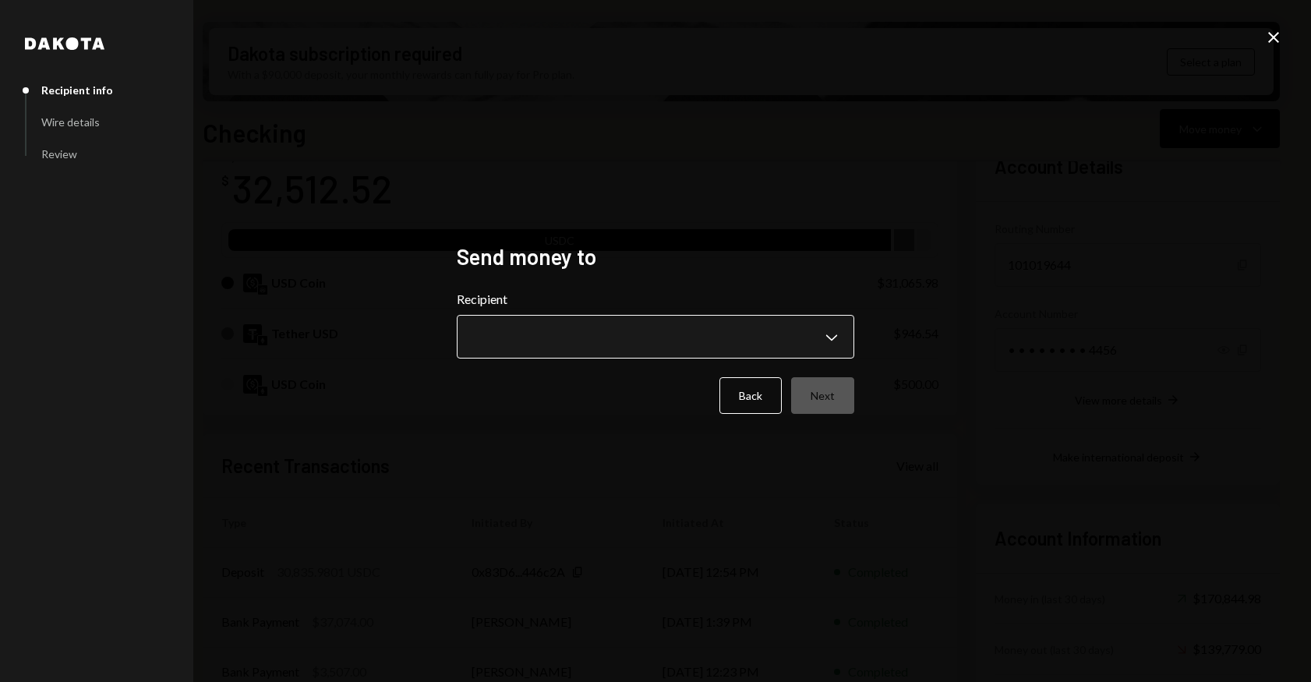
click at [734, 336] on body "3 31st and Califor... Caret Down Home Home Inbox Inbox Activities Transactions …" at bounding box center [655, 341] width 1311 height 682
click at [776, 228] on div "**********" at bounding box center [655, 341] width 435 height 234
click at [861, 263] on div "**********" at bounding box center [655, 341] width 435 height 234
drag, startPoint x: 1247, startPoint y: 39, endPoint x: 1267, endPoint y: 36, distance: 20.5
click at [1261, 38] on div "**********" at bounding box center [655, 341] width 1311 height 682
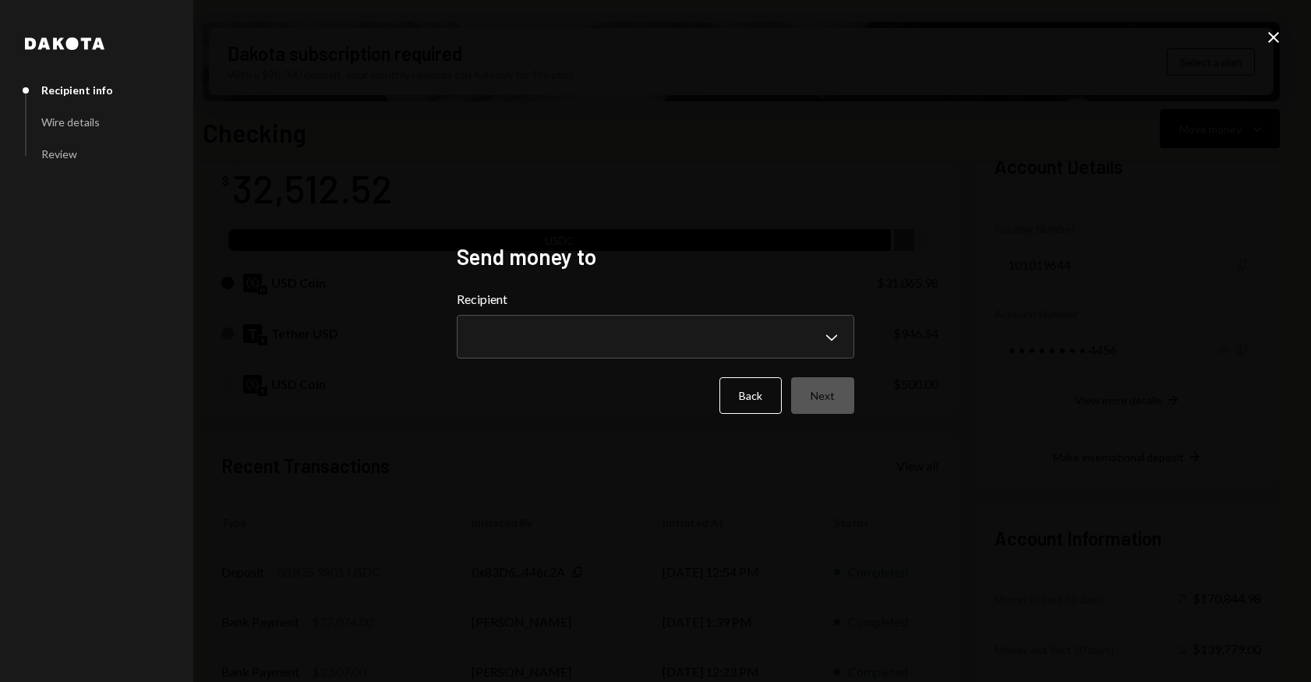
click at [1267, 36] on icon "Close" at bounding box center [1273, 37] width 19 height 19
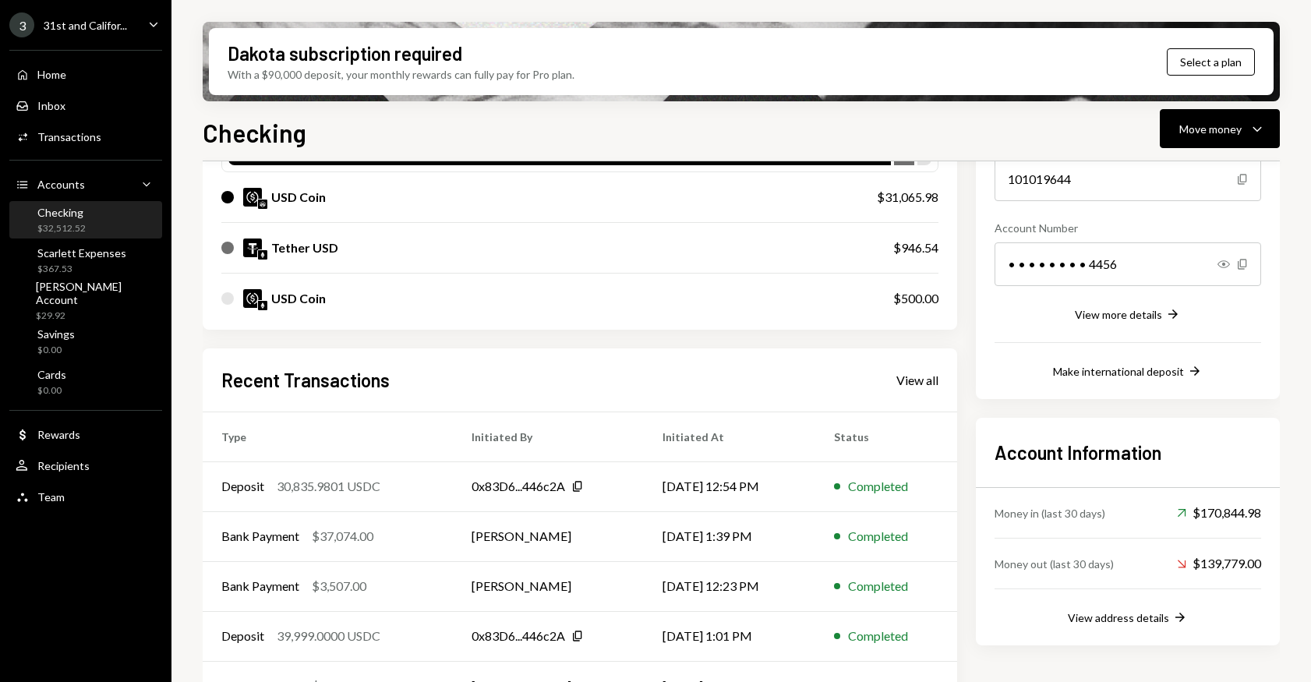
scroll to position [231, 0]
